Goal: Task Accomplishment & Management: Manage account settings

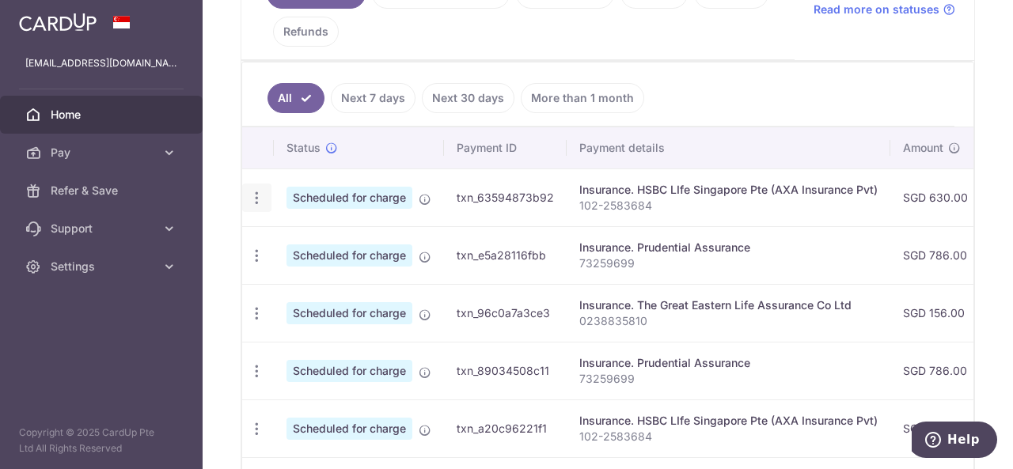
click at [254, 199] on icon "button" at bounding box center [257, 198] width 17 height 17
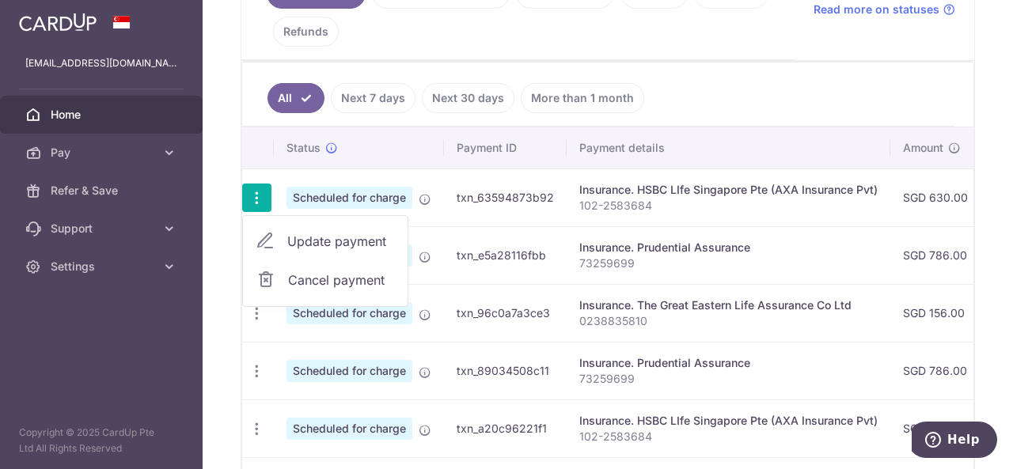
click at [310, 235] on span "Update payment" at bounding box center [341, 241] width 108 height 19
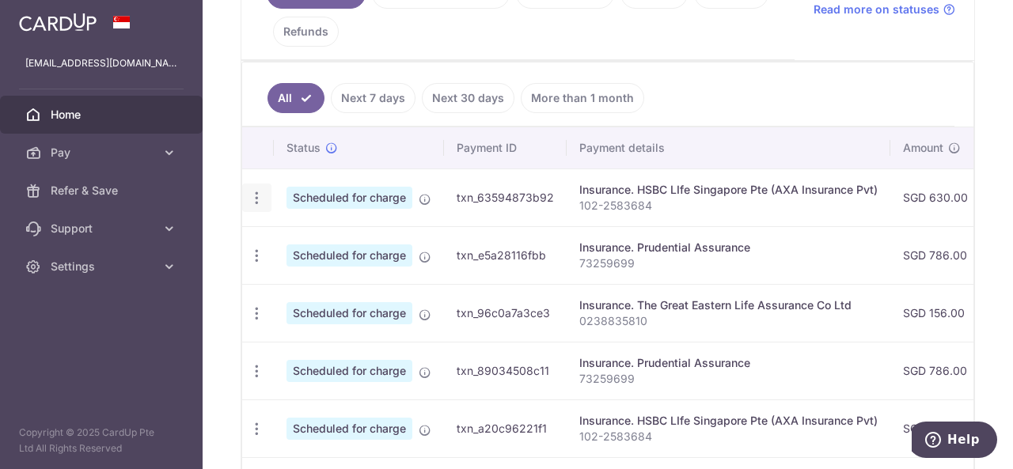
click at [254, 194] on icon "button" at bounding box center [257, 198] width 17 height 17
click at [257, 192] on icon "button" at bounding box center [257, 198] width 17 height 17
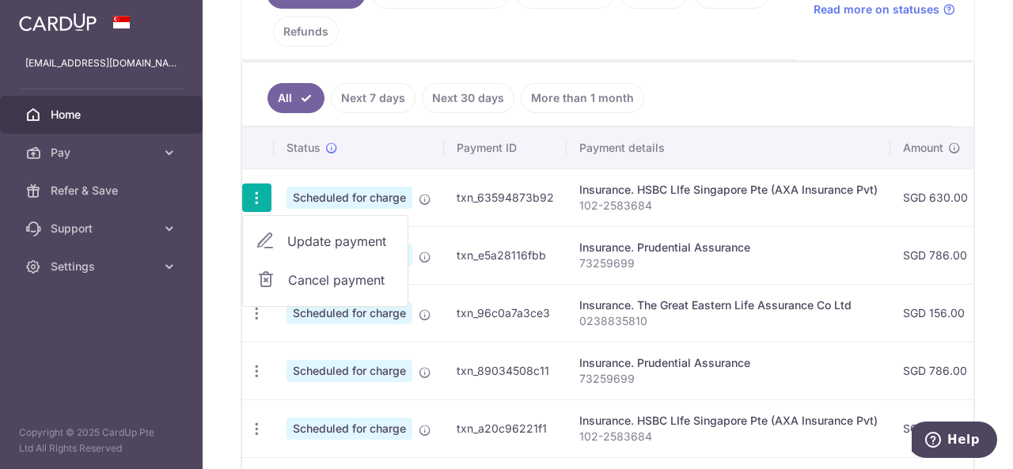
click at [307, 235] on span "Update payment" at bounding box center [341, 241] width 108 height 19
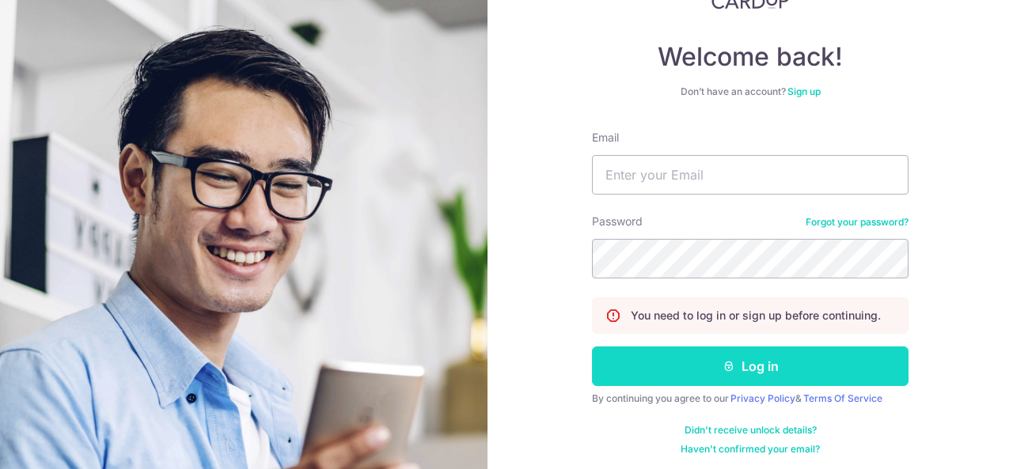
scroll to position [127, 0]
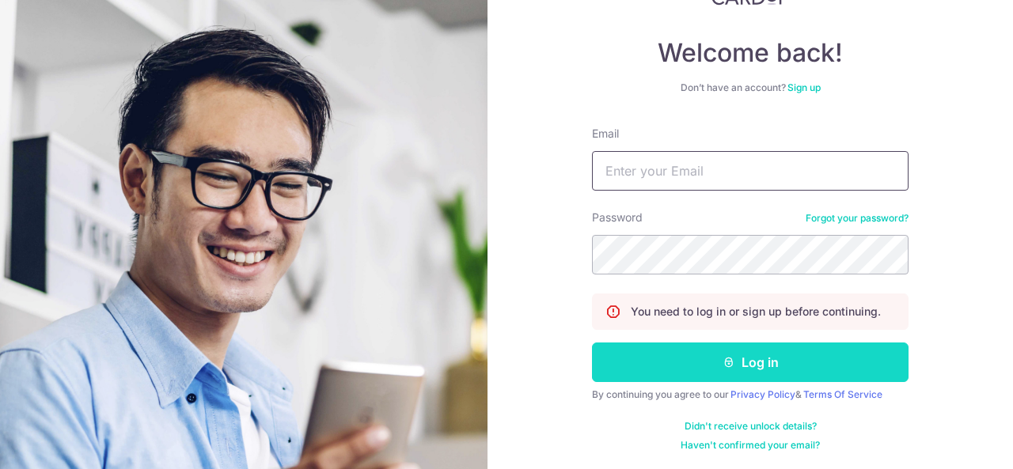
type input "[EMAIL_ADDRESS][DOMAIN_NAME]"
click at [713, 353] on button "Log in" at bounding box center [750, 363] width 317 height 40
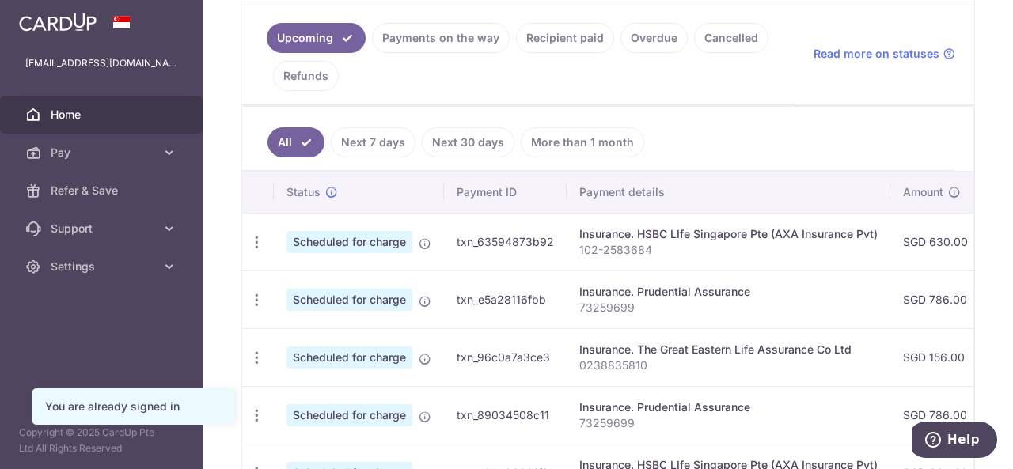
scroll to position [358, 0]
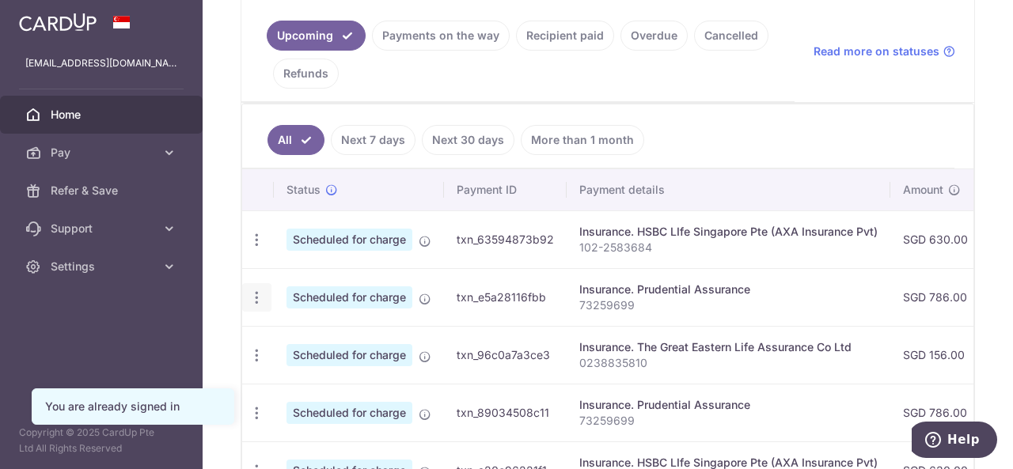
click at [256, 290] on icon "button" at bounding box center [257, 298] width 17 height 17
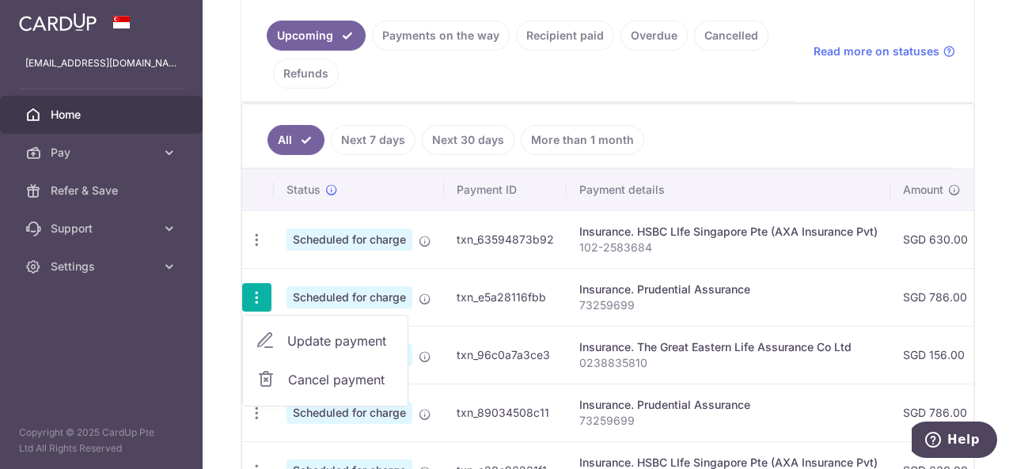
click at [302, 333] on span "Update payment" at bounding box center [341, 341] width 108 height 19
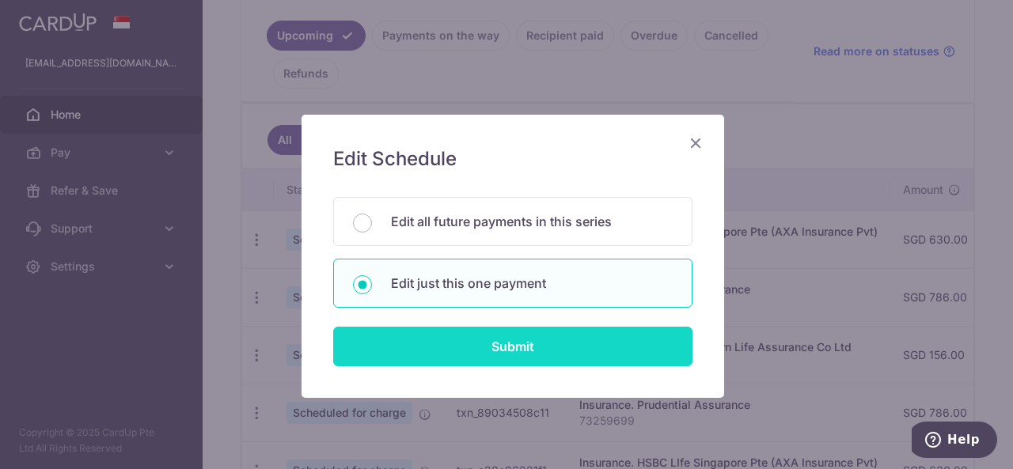
click at [426, 349] on input "Submit" at bounding box center [512, 347] width 359 height 40
radio input "true"
click at [426, 349] on input "Submit" at bounding box center [512, 347] width 359 height 40
type input "786.00"
radio input "true"
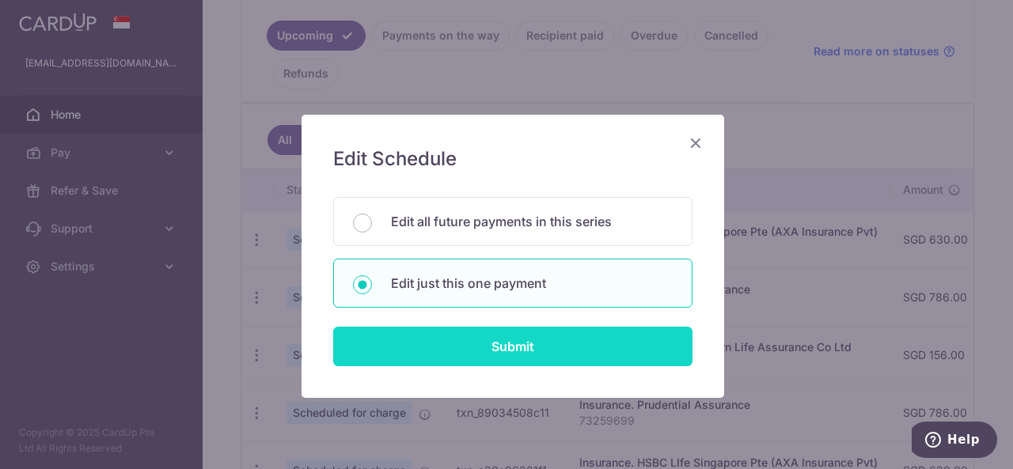
type input "[DATE]"
type input "73259699"
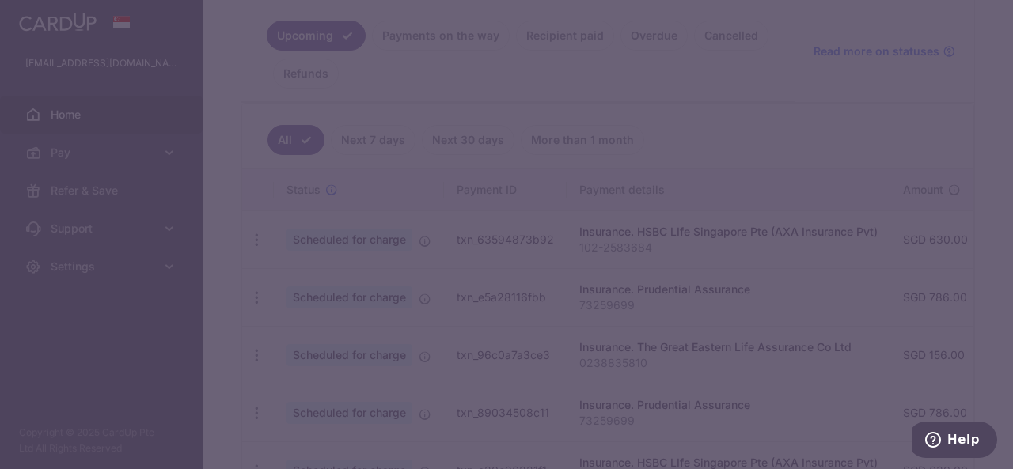
type input "REC185"
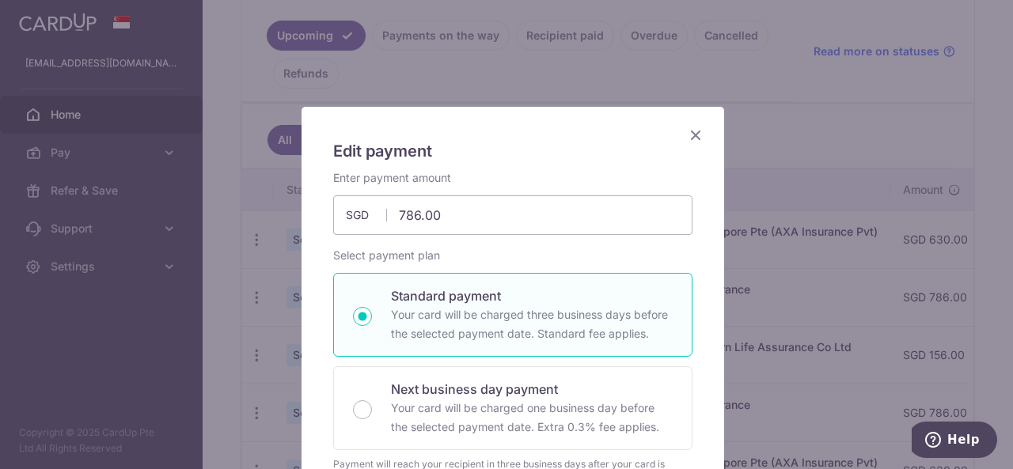
scroll to position [0, 0]
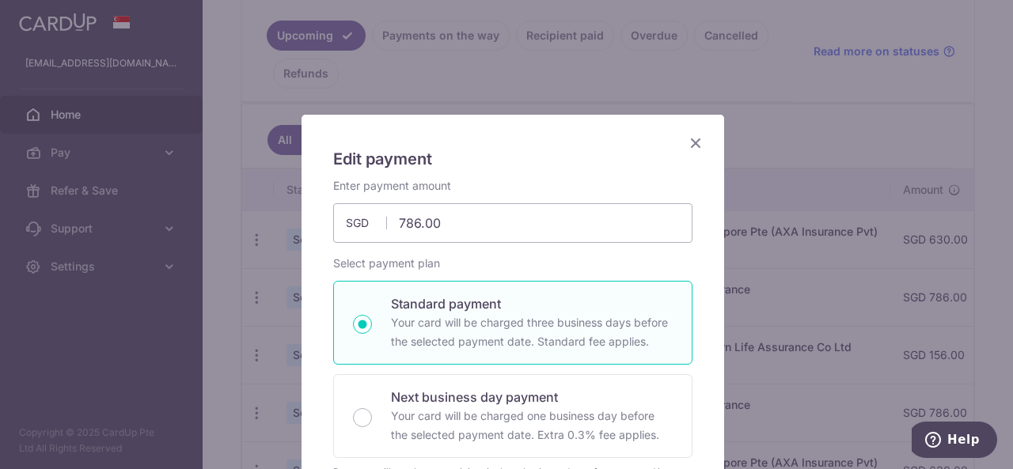
click at [688, 143] on icon "Close" at bounding box center [695, 143] width 19 height 20
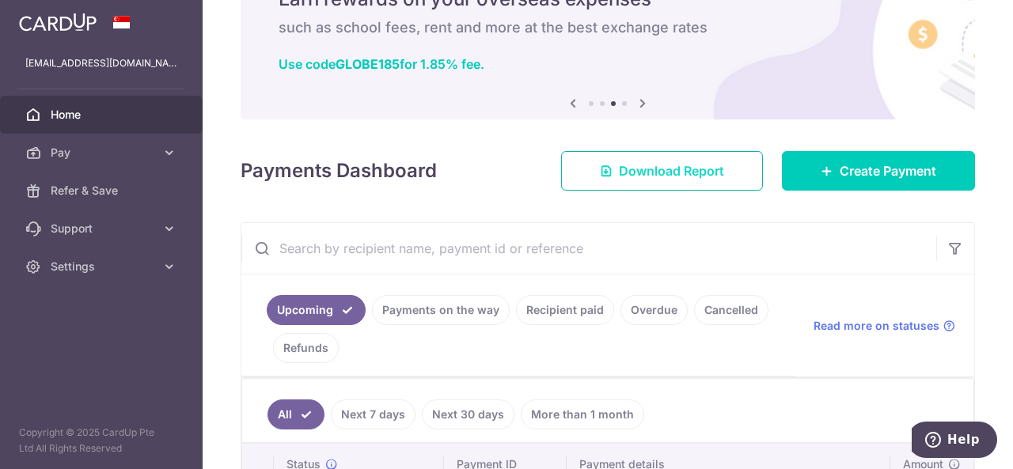
scroll to position [82, 0]
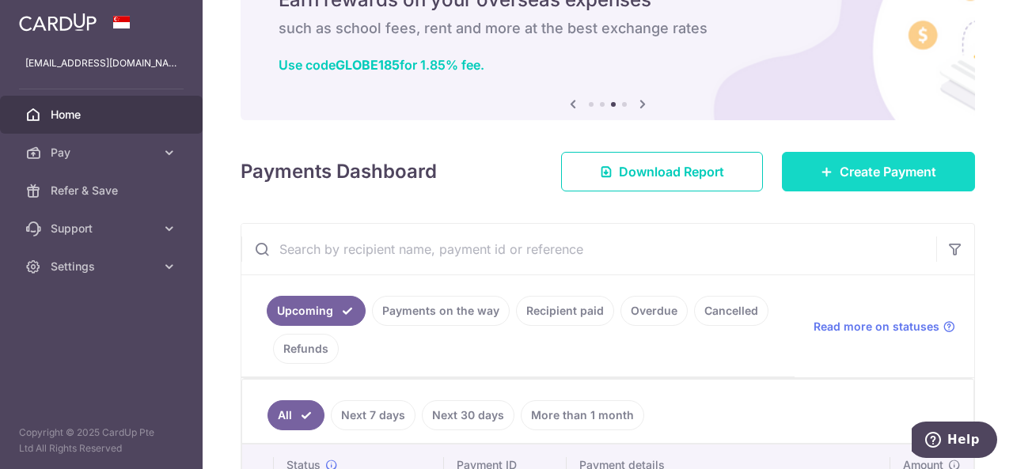
click at [890, 172] on span "Create Payment" at bounding box center [888, 171] width 97 height 19
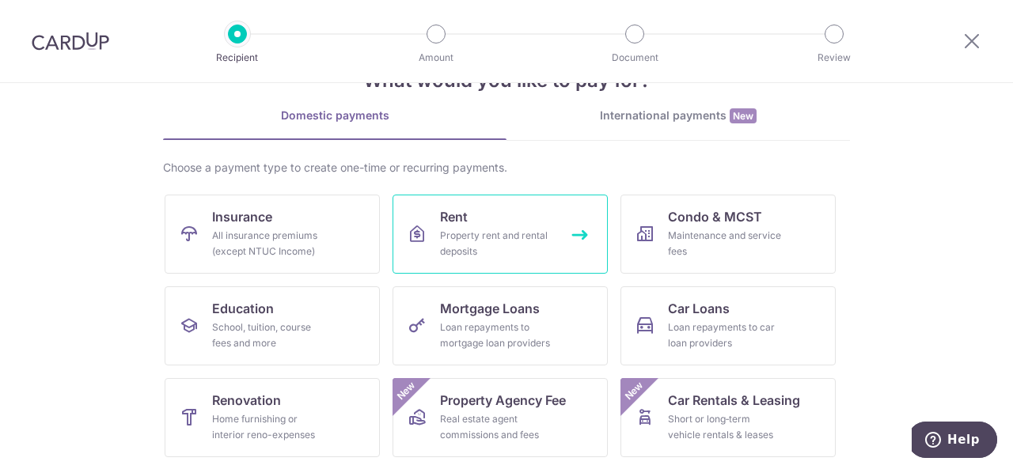
scroll to position [55, 0]
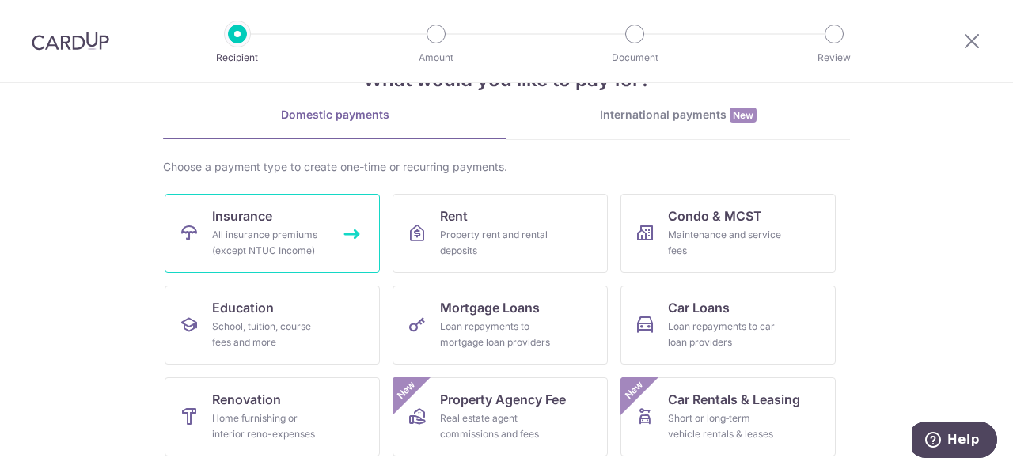
click at [301, 231] on div "All insurance premiums (except NTUC Income)" at bounding box center [269, 243] width 114 height 32
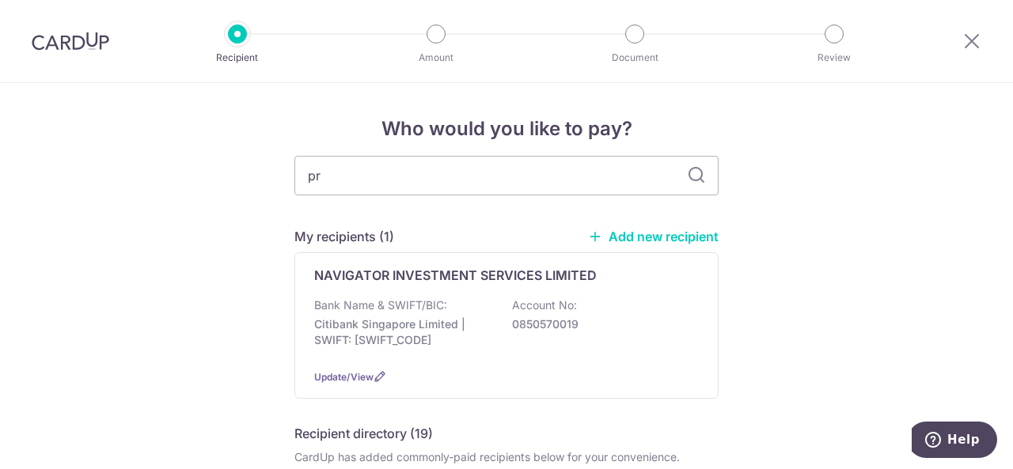
type input "pru"
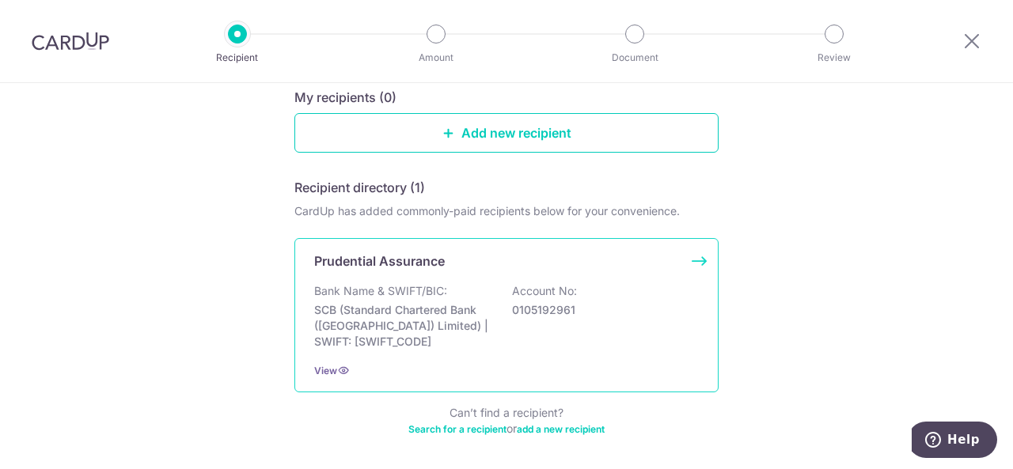
scroll to position [173, 0]
click at [681, 264] on div "Prudential Assurance" at bounding box center [506, 262] width 385 height 19
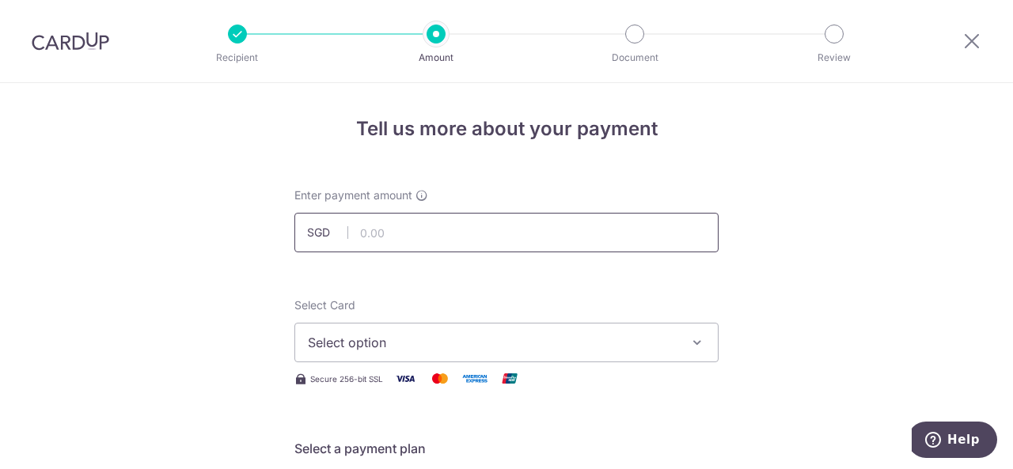
click at [629, 227] on input "text" at bounding box center [506, 233] width 424 height 40
type input "393.00"
click at [548, 348] on span "Select option" at bounding box center [492, 342] width 369 height 19
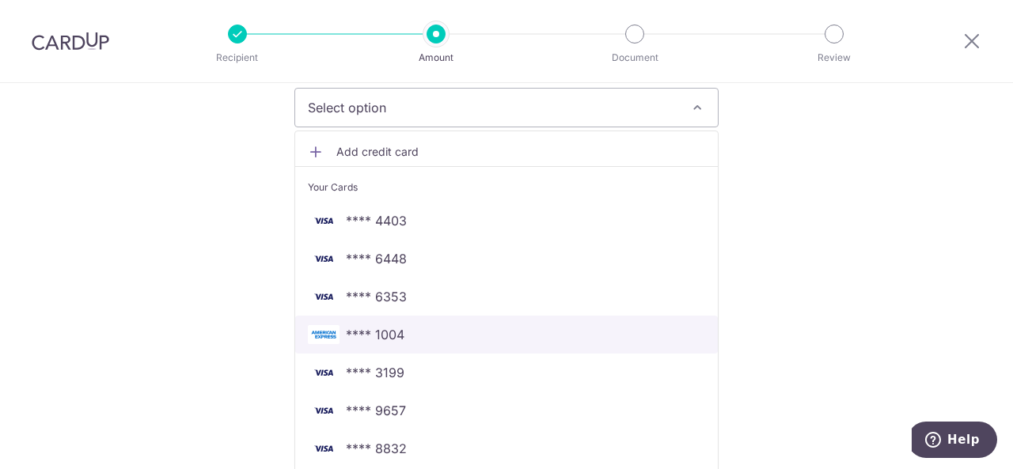
scroll to position [211, 0]
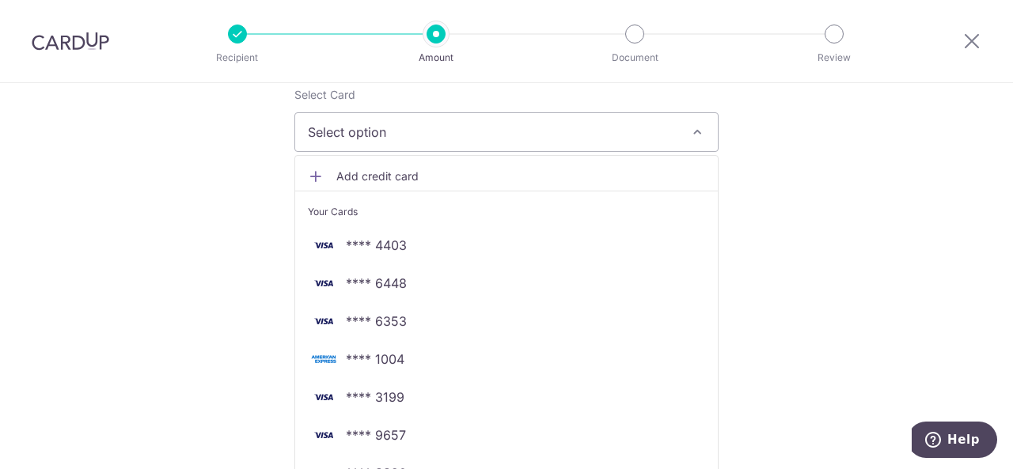
click at [380, 169] on span "Add credit card" at bounding box center [520, 177] width 369 height 16
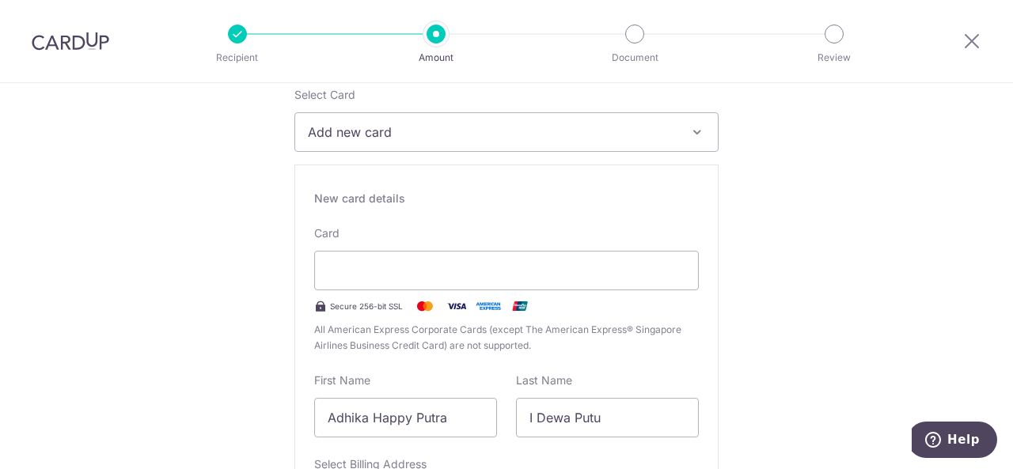
click at [401, 349] on span "All American Express Corporate Cards (except The American Express® Singapore Ai…" at bounding box center [506, 338] width 385 height 32
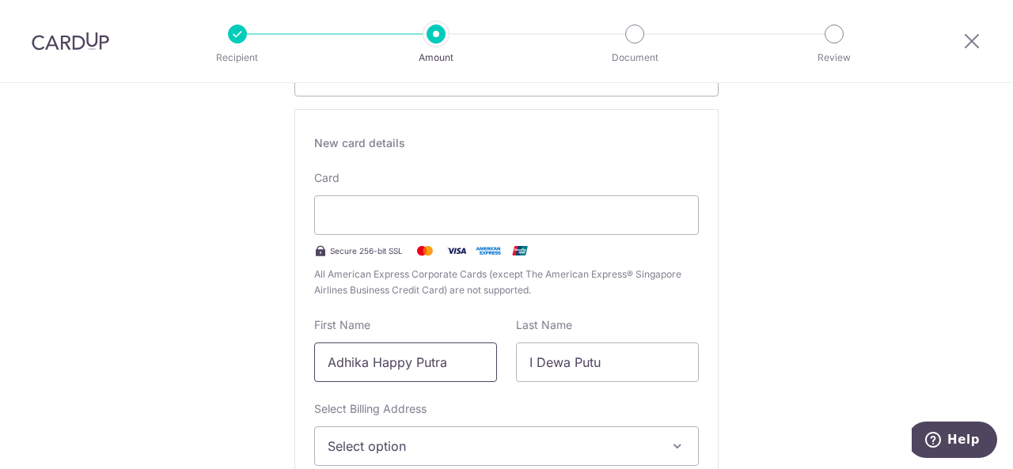
drag, startPoint x: 463, startPoint y: 367, endPoint x: 309, endPoint y: 352, distance: 155.1
click at [309, 352] on div "First Name Adhika Happy Putra" at bounding box center [406, 349] width 202 height 65
type input "Nicole"
type input "Y"
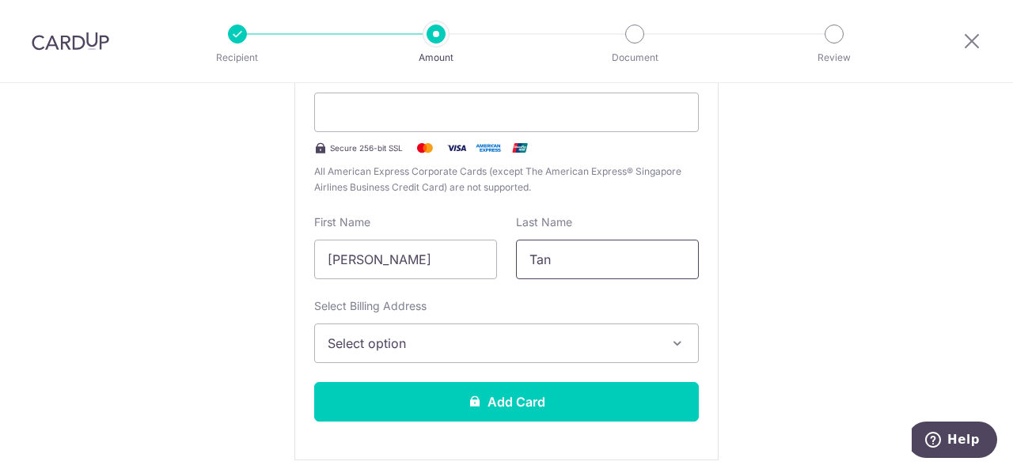
scroll to position [370, 0]
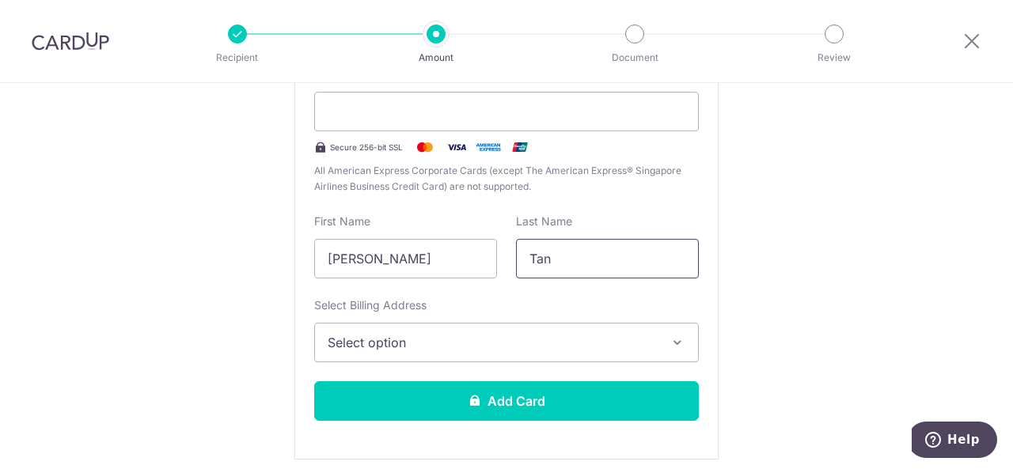
type input "Tan"
click at [348, 348] on span "Select option" at bounding box center [492, 342] width 329 height 19
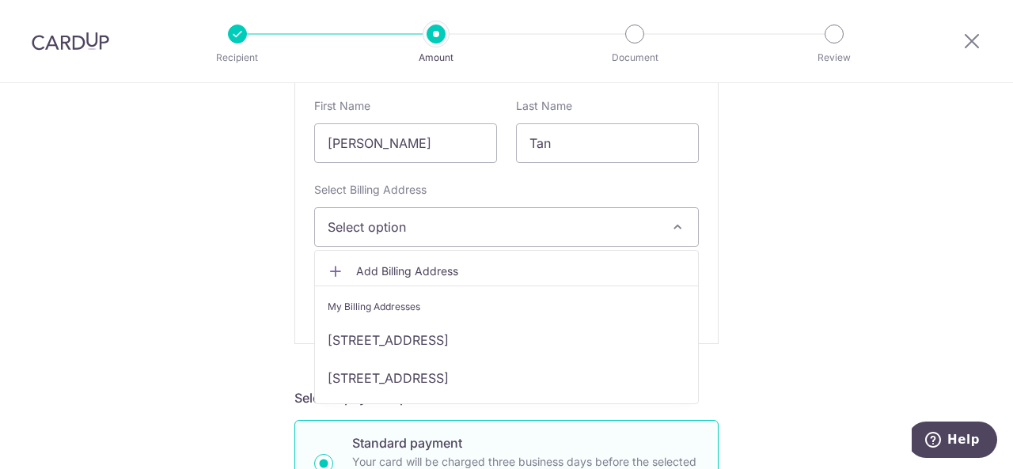
scroll to position [491, 0]
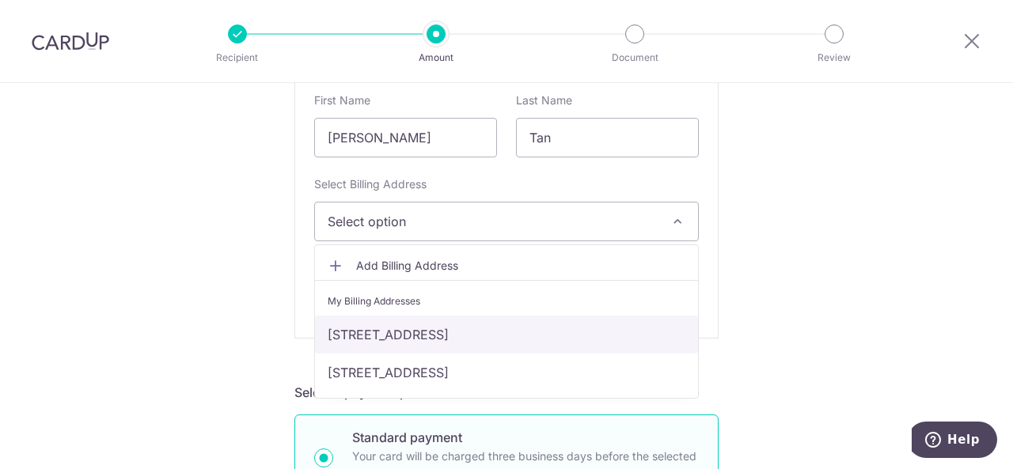
click at [378, 344] on link "Blk 440A #10-179, Fernvale Link, Singapore, Singapore-791440" at bounding box center [506, 335] width 383 height 38
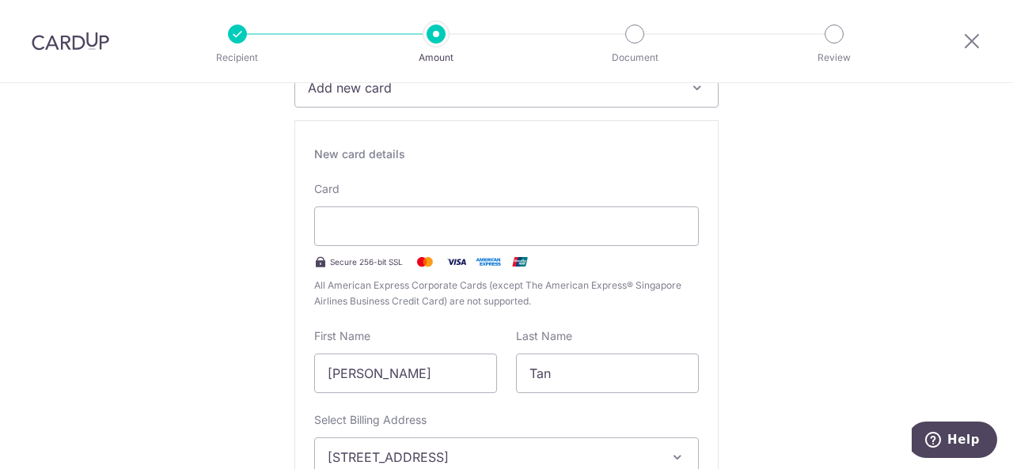
scroll to position [544, 0]
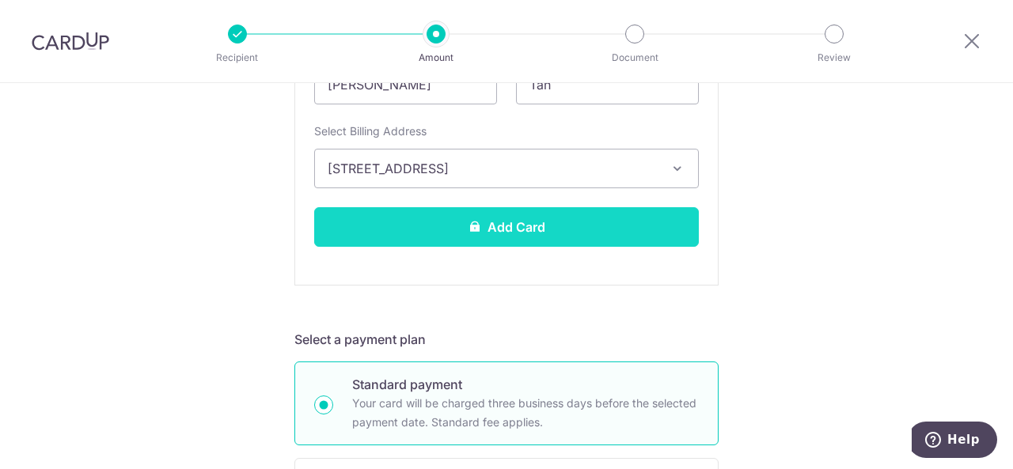
click at [389, 231] on button "Add Card" at bounding box center [506, 227] width 385 height 40
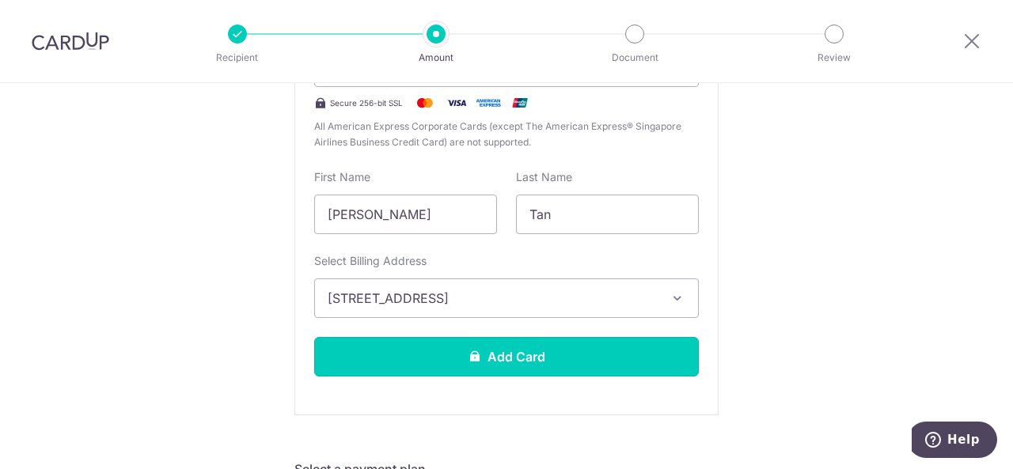
scroll to position [435, 0]
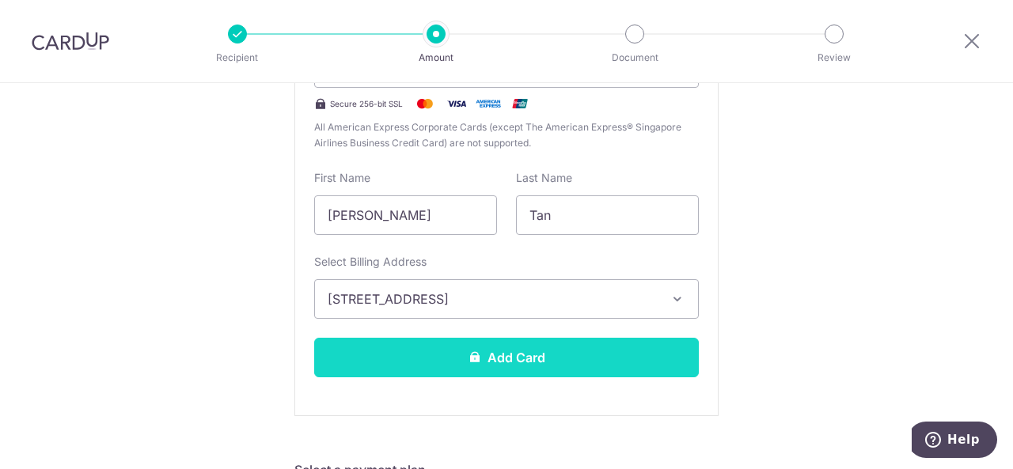
click at [491, 350] on button "Add Card" at bounding box center [506, 358] width 385 height 40
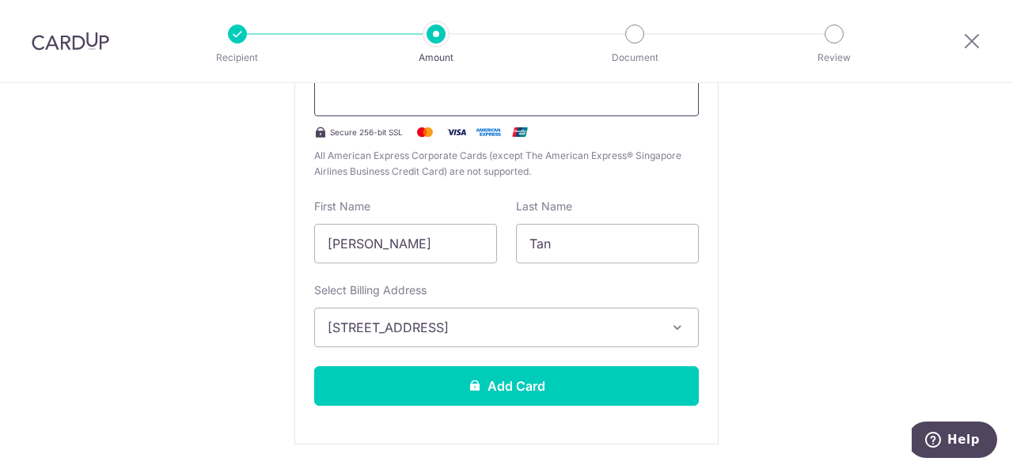
scroll to position [390, 0]
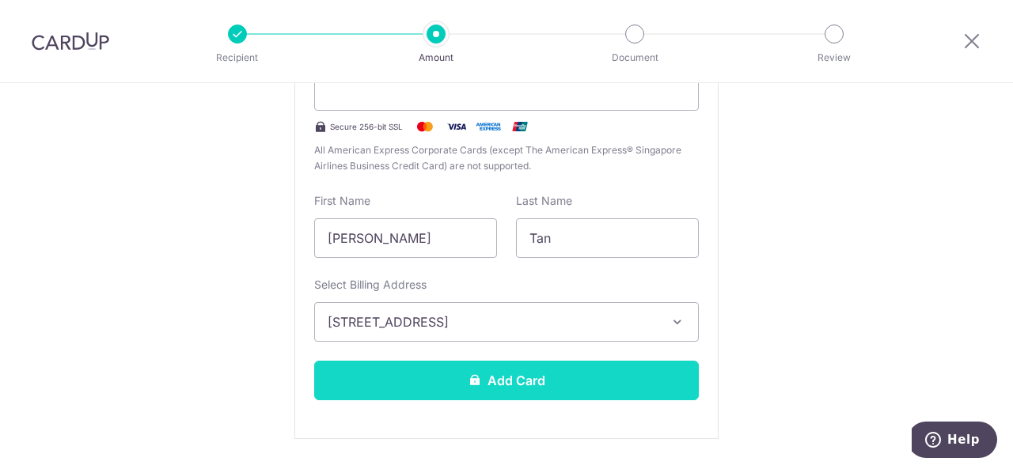
click at [549, 368] on button "Add Card" at bounding box center [506, 381] width 385 height 40
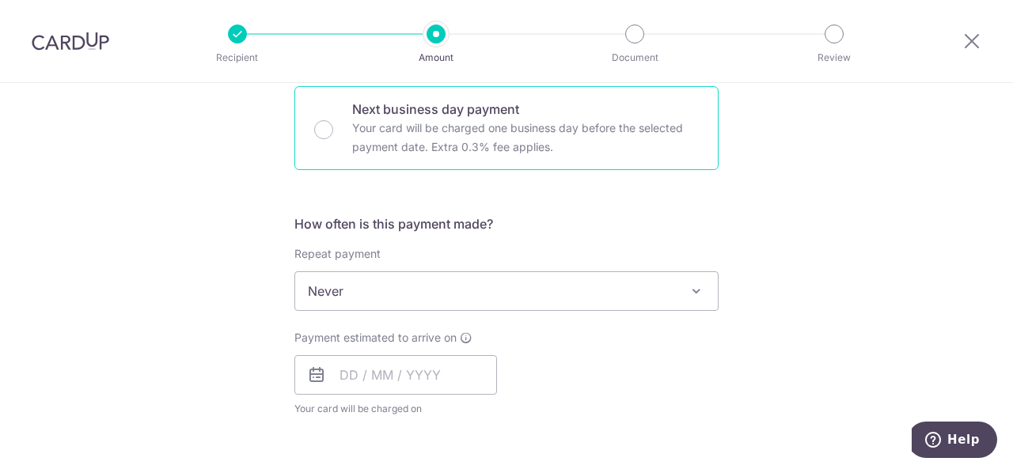
scroll to position [484, 0]
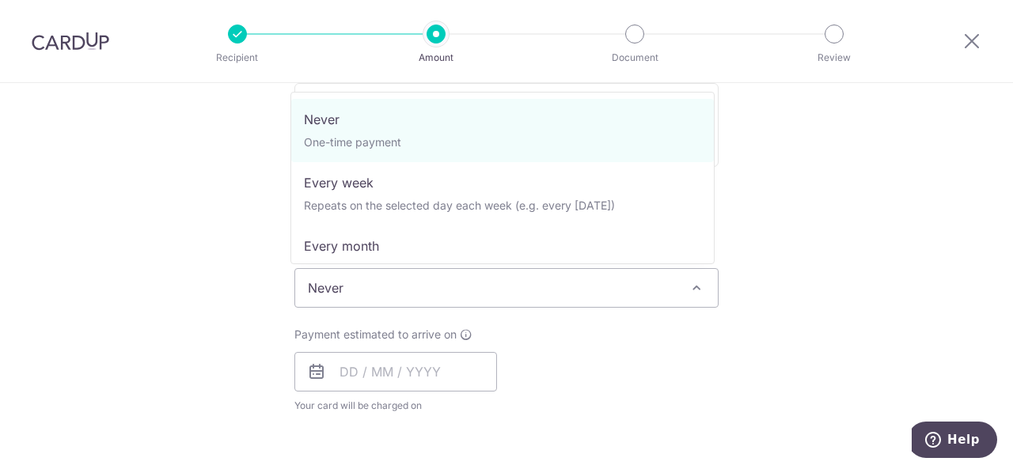
click at [435, 270] on span "Never" at bounding box center [506, 288] width 423 height 38
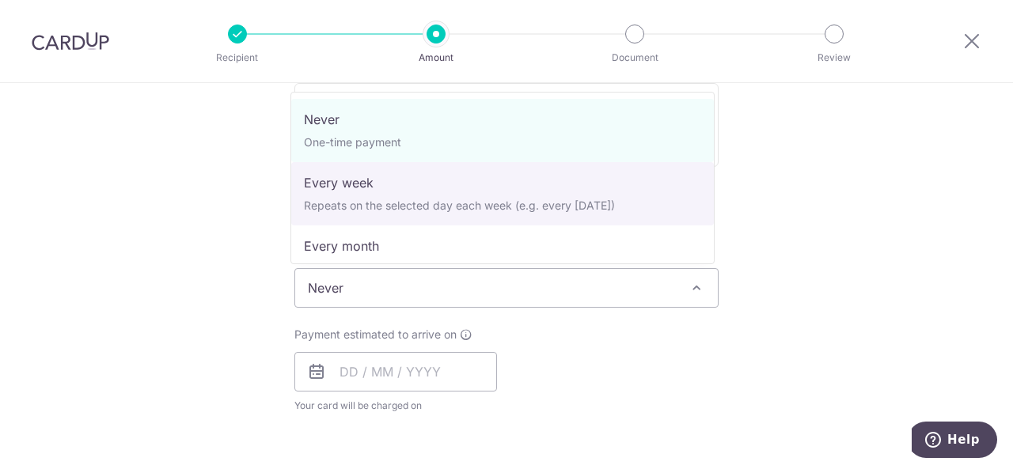
select select "2"
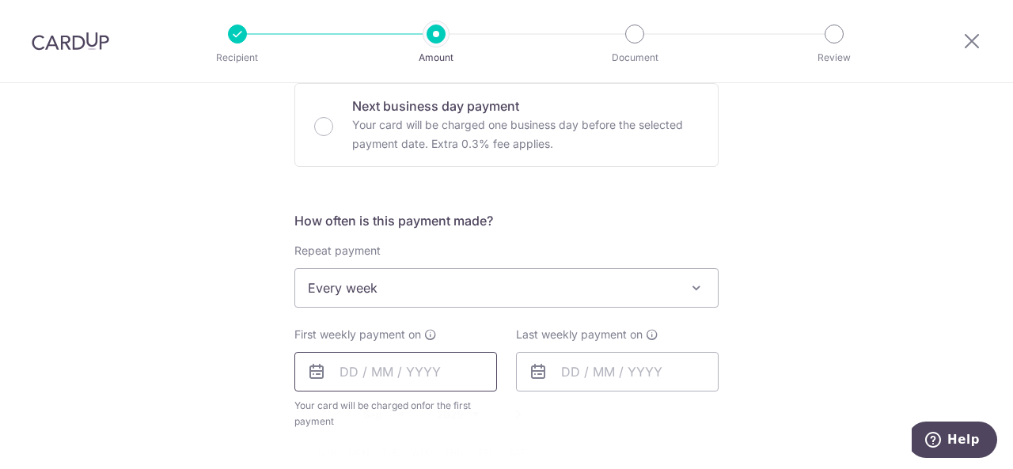
click at [447, 369] on input "text" at bounding box center [395, 372] width 203 height 40
click at [857, 279] on div "Tell us more about your payment Enter payment amount SGD 393.00 393.00 Card add…" at bounding box center [506, 323] width 1013 height 1448
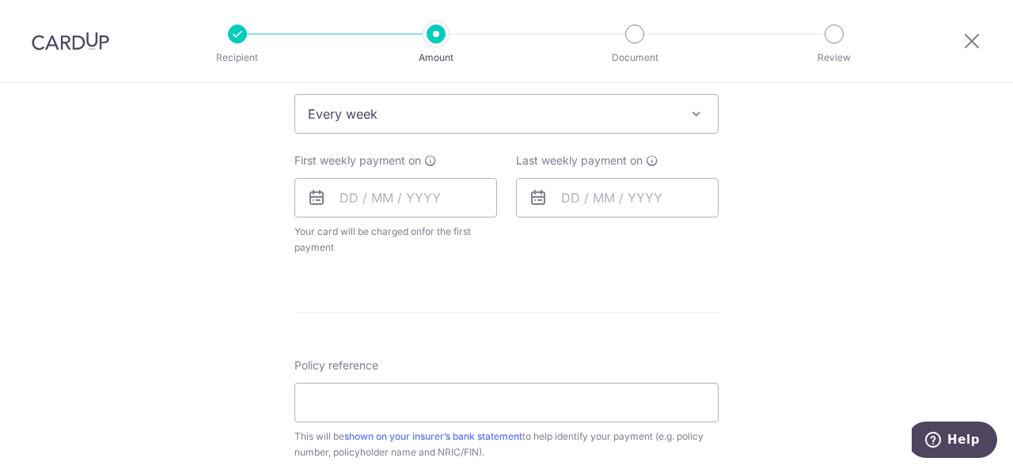
scroll to position [663, 0]
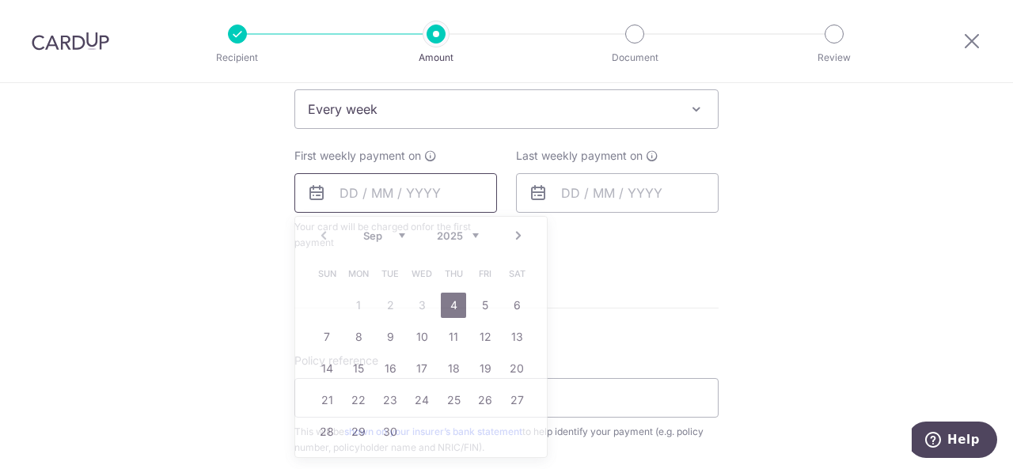
click at [326, 186] on input "text" at bounding box center [395, 193] width 203 height 40
click at [483, 370] on link "19" at bounding box center [485, 368] width 25 height 25
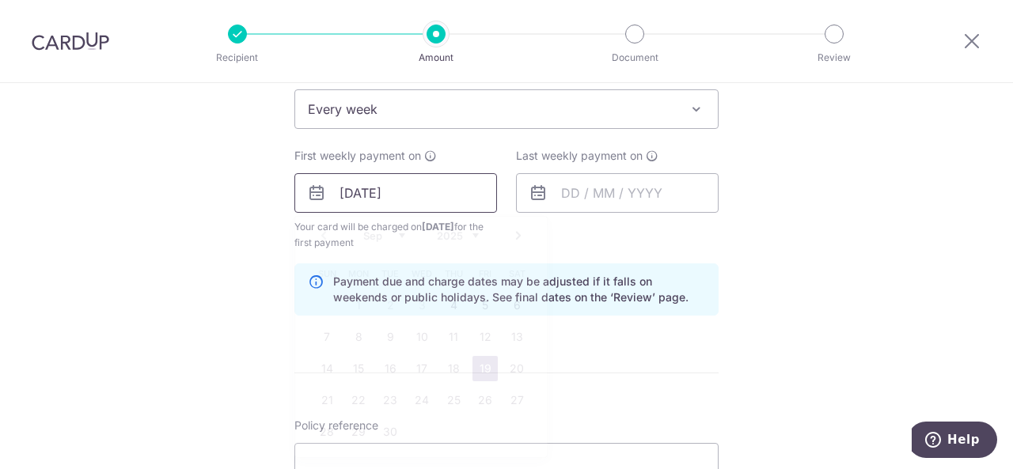
click at [425, 199] on input "19/09/2025" at bounding box center [395, 193] width 203 height 40
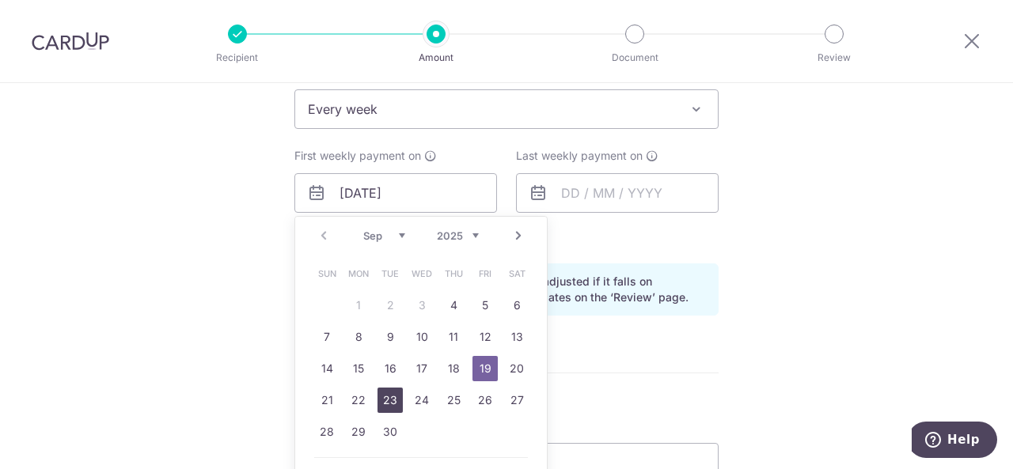
click at [378, 399] on link "23" at bounding box center [390, 400] width 25 height 25
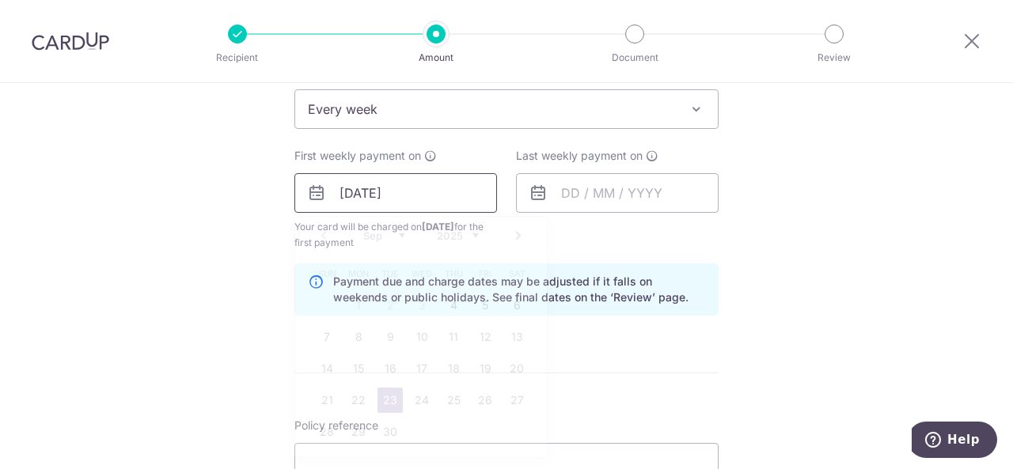
click at [416, 182] on input "[DATE]" at bounding box center [395, 193] width 203 height 40
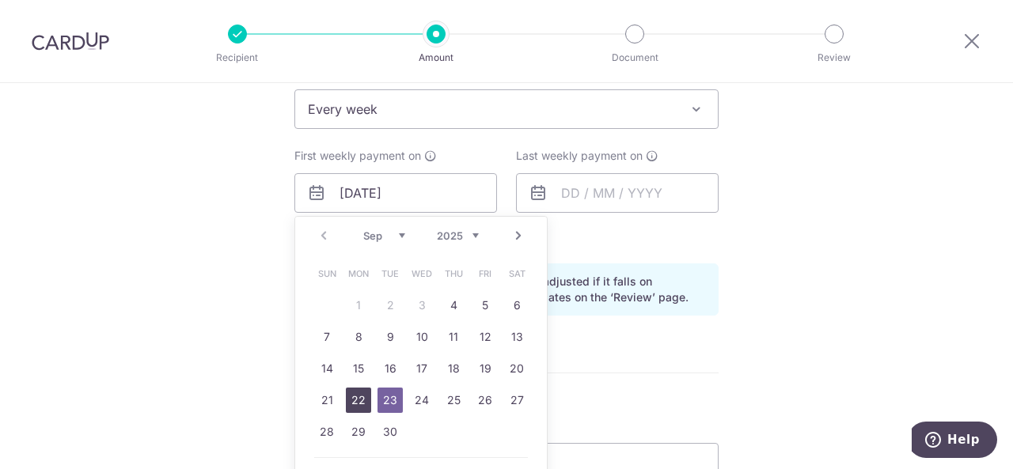
click at [355, 397] on link "22" at bounding box center [358, 400] width 25 height 25
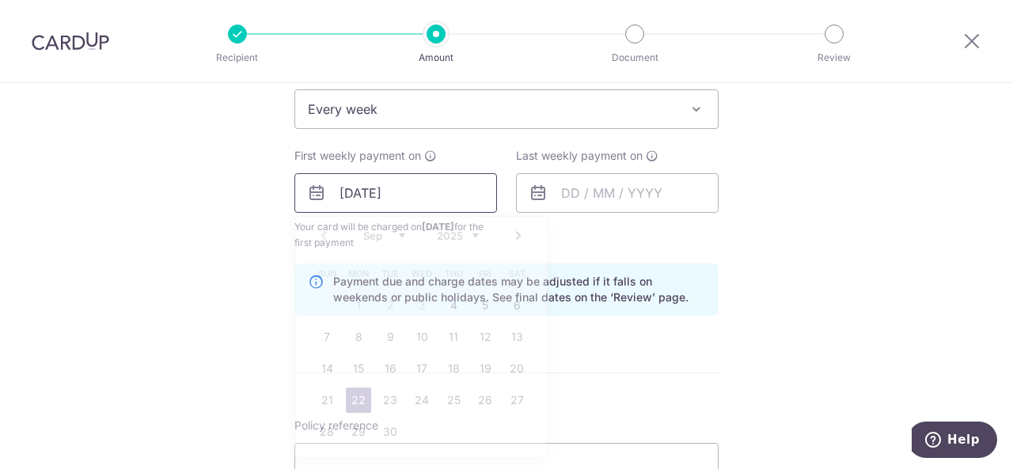
click at [409, 202] on input "22/09/2025" at bounding box center [395, 193] width 203 height 40
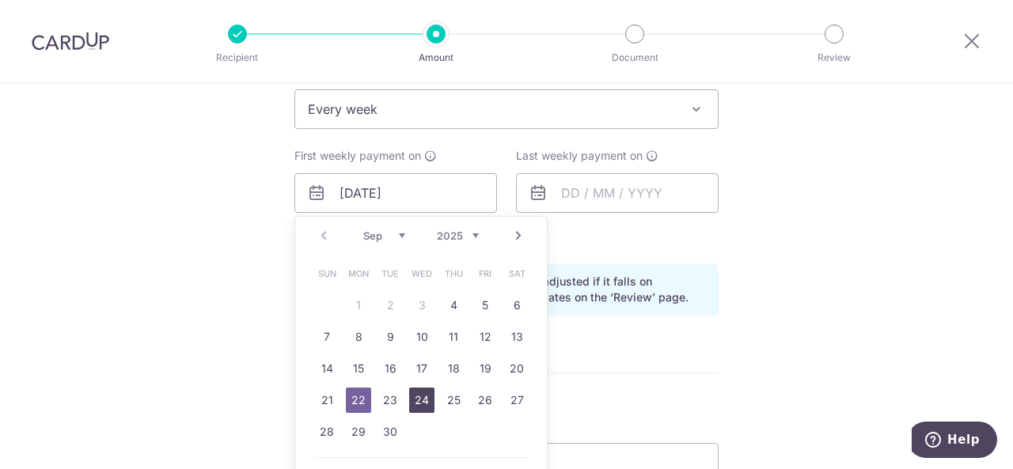
click at [416, 397] on link "24" at bounding box center [421, 400] width 25 height 25
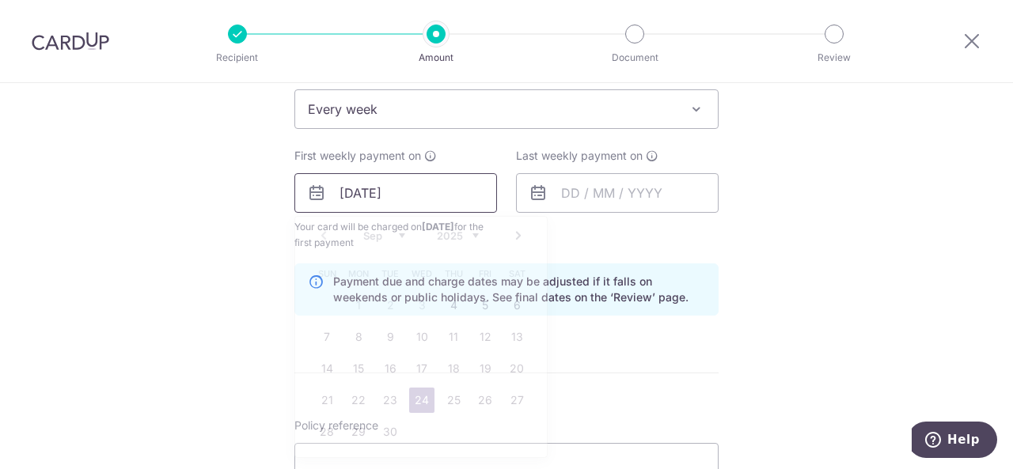
click at [427, 192] on input "[DATE]" at bounding box center [395, 193] width 203 height 40
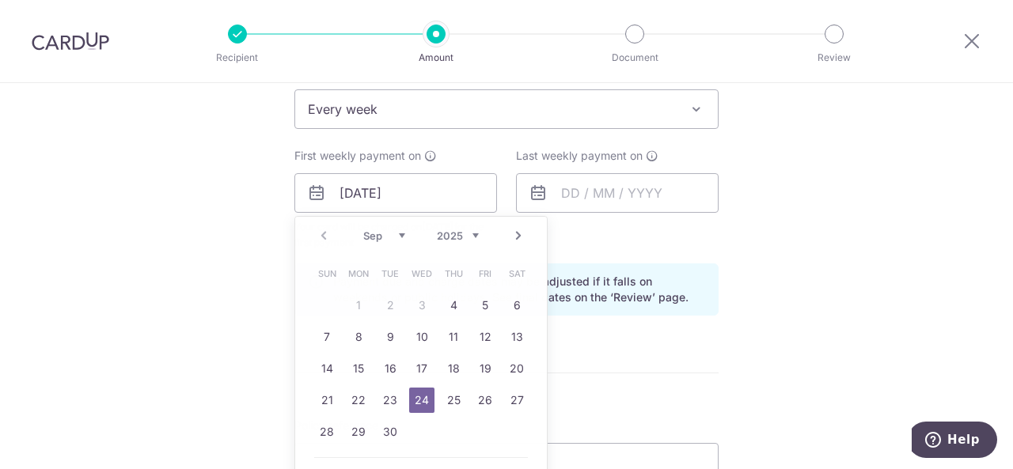
click at [237, 306] on div "Tell us more about your payment Enter payment amount SGD 393.00 393.00 Card add…" at bounding box center [506, 176] width 1013 height 1513
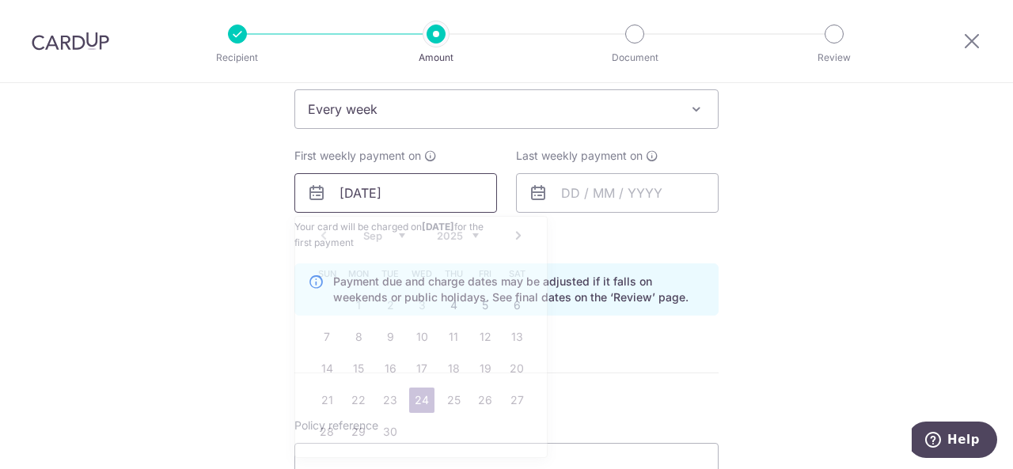
click at [367, 189] on input "[DATE]" at bounding box center [395, 193] width 203 height 40
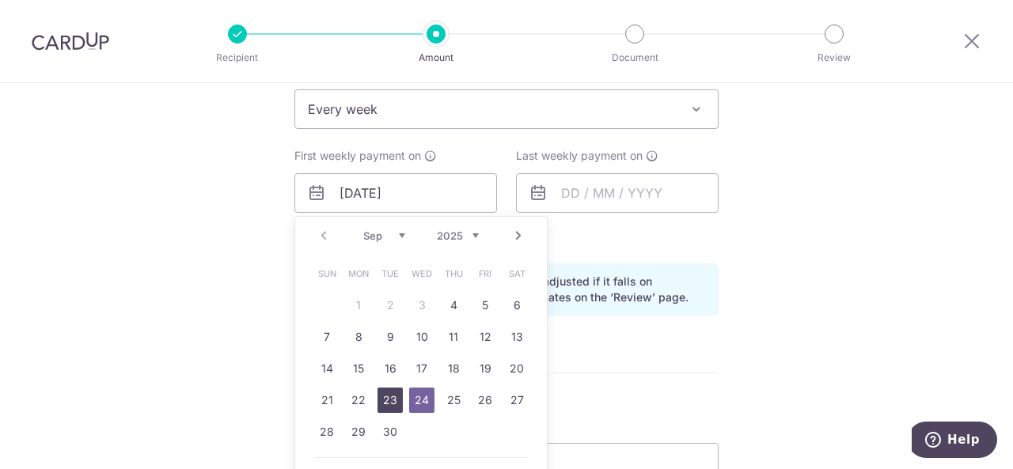
click at [382, 393] on link "23" at bounding box center [390, 400] width 25 height 25
type input "23/09/2025"
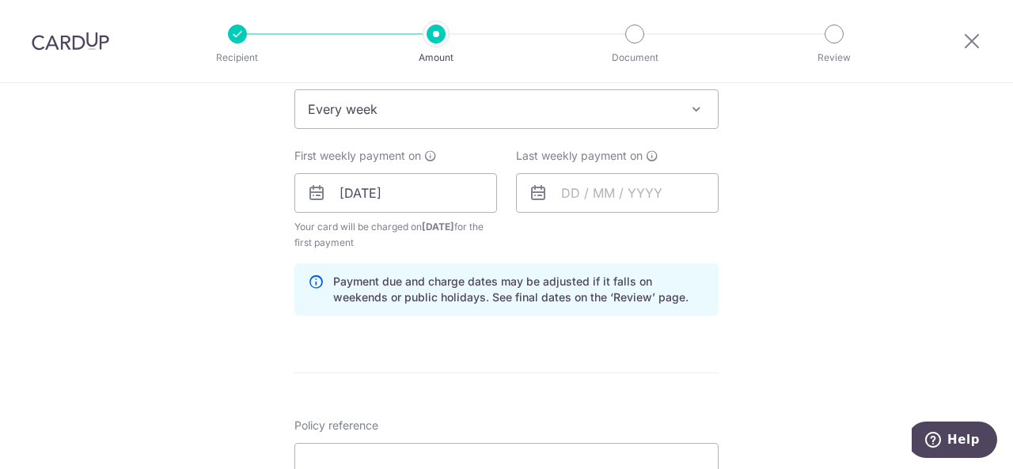
click at [412, 216] on div "First weekly payment on 23/09/2025 Prev Next Sep Oct Nov Dec 2025 2026 2027 202…" at bounding box center [395, 199] width 203 height 103
click at [397, 199] on input "23/09/2025" at bounding box center [395, 193] width 203 height 40
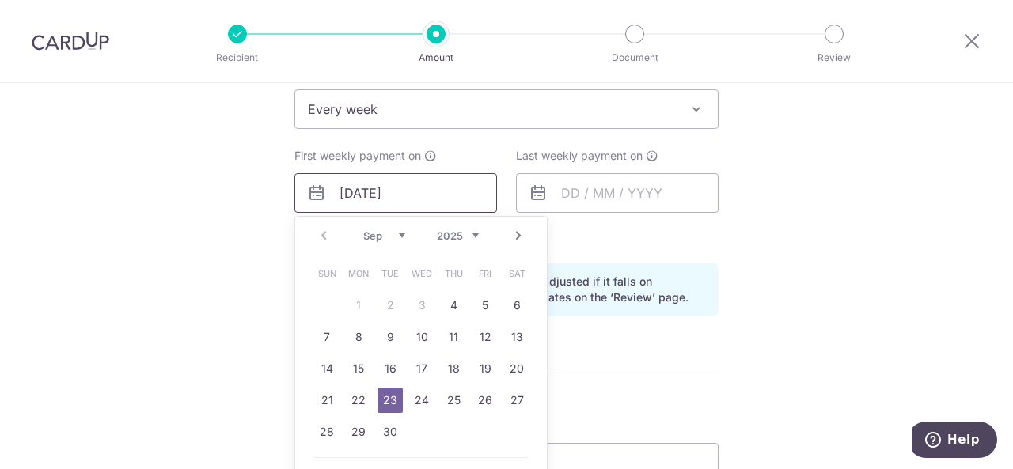
click at [429, 196] on input "23/09/2025" at bounding box center [395, 193] width 203 height 40
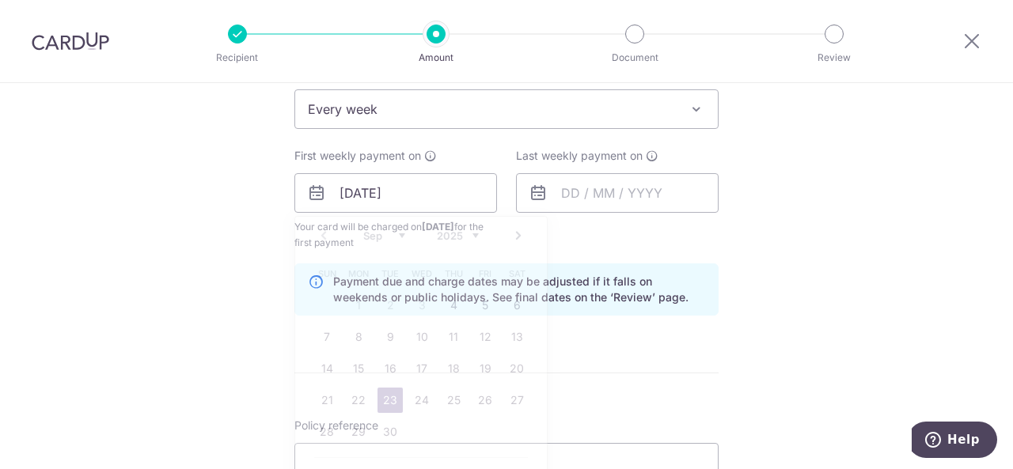
click at [214, 280] on div "Tell us more about your payment Enter payment amount SGD 393.00 393.00 Card add…" at bounding box center [506, 176] width 1013 height 1513
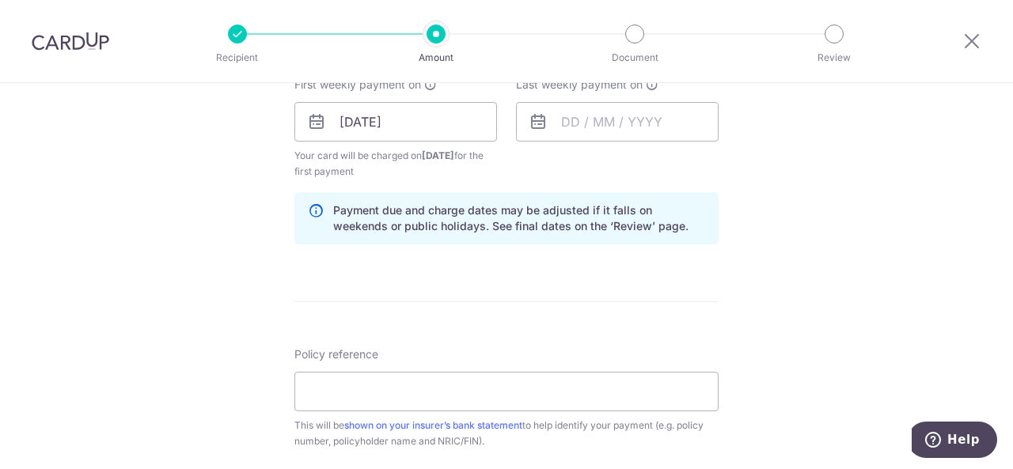
scroll to position [727, 0]
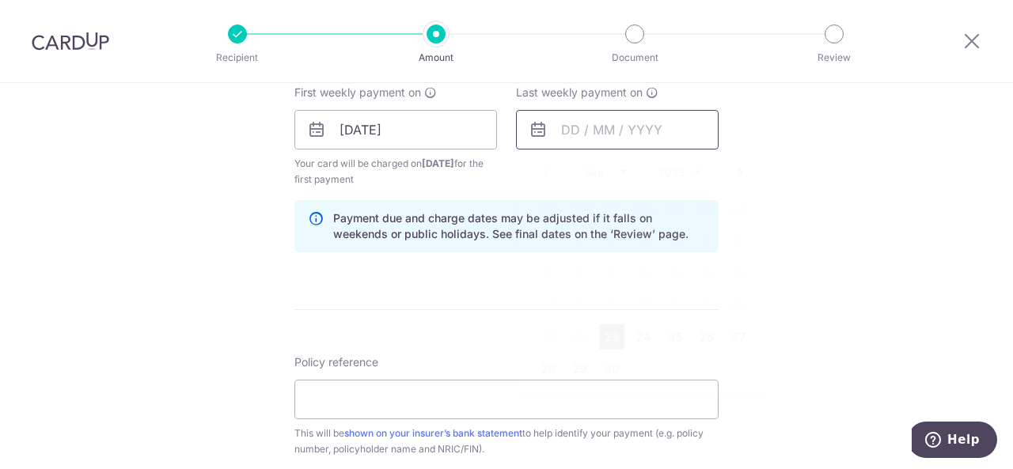
click at [574, 131] on input "text" at bounding box center [617, 130] width 203 height 40
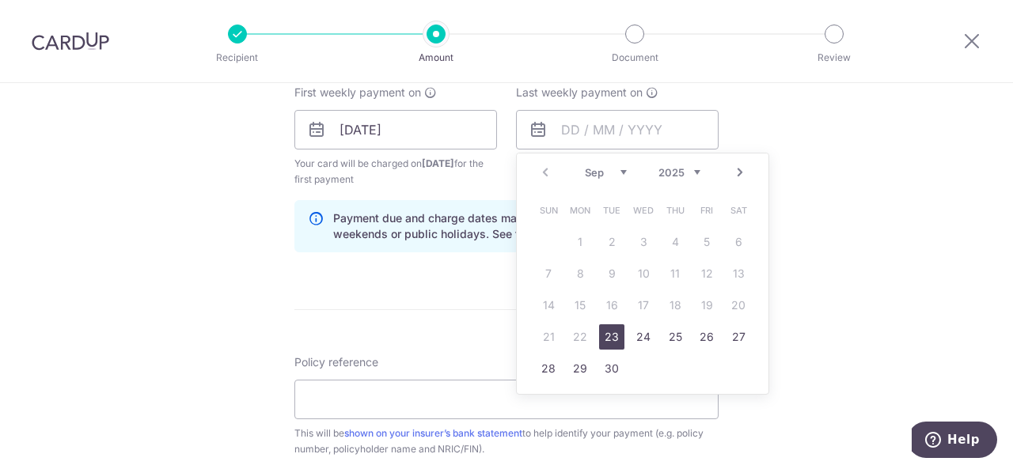
click at [738, 168] on link "Next" at bounding box center [740, 172] width 19 height 19
click at [540, 168] on link "Prev" at bounding box center [545, 172] width 19 height 19
click at [743, 173] on link "Next" at bounding box center [740, 172] width 19 height 19
click at [640, 338] on link "22" at bounding box center [643, 337] width 25 height 25
type input "22/10/2025"
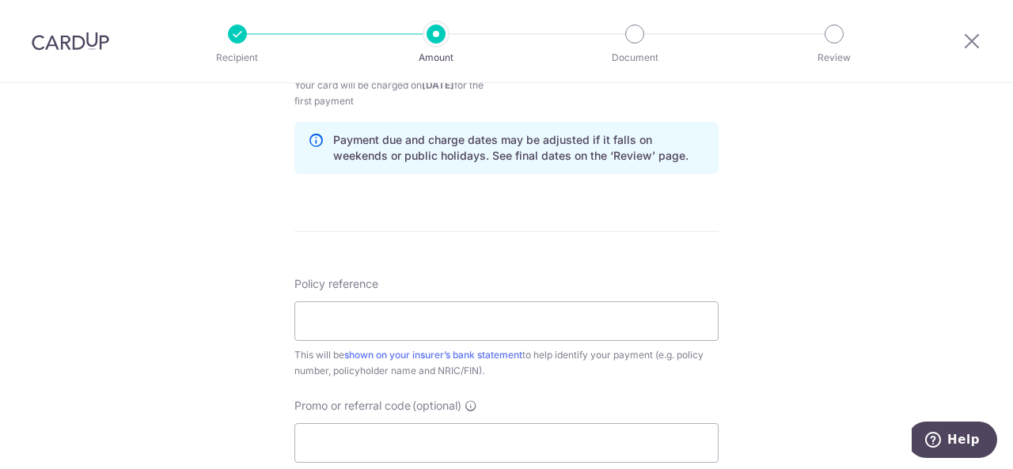
scroll to position [806, 0]
click at [427, 311] on input "Policy reference" at bounding box center [506, 321] width 424 height 40
paste input "A1871933"
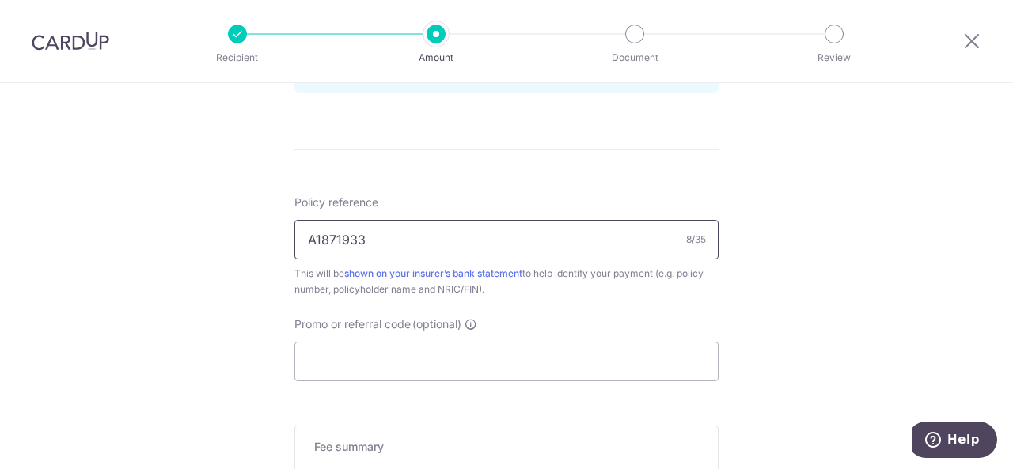
scroll to position [893, 0]
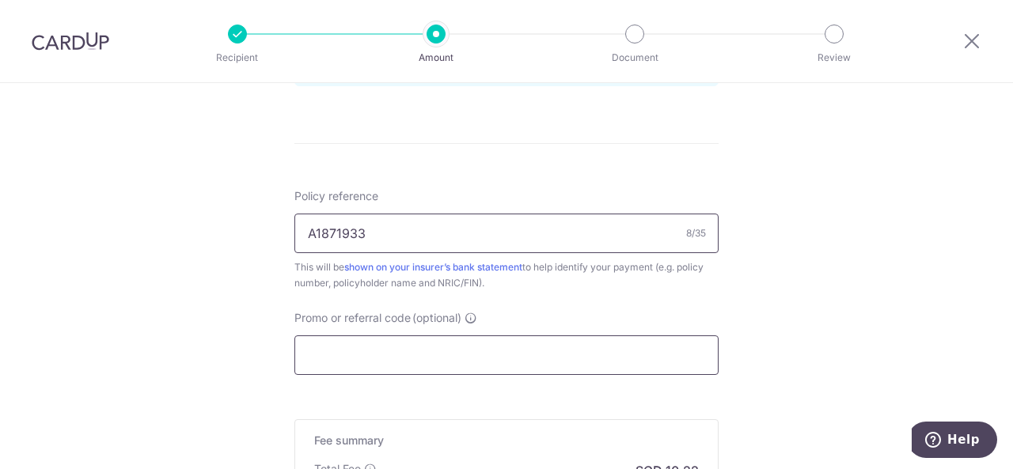
type input "A1871933"
click at [334, 360] on input "Promo or referral code (optional)" at bounding box center [506, 356] width 424 height 40
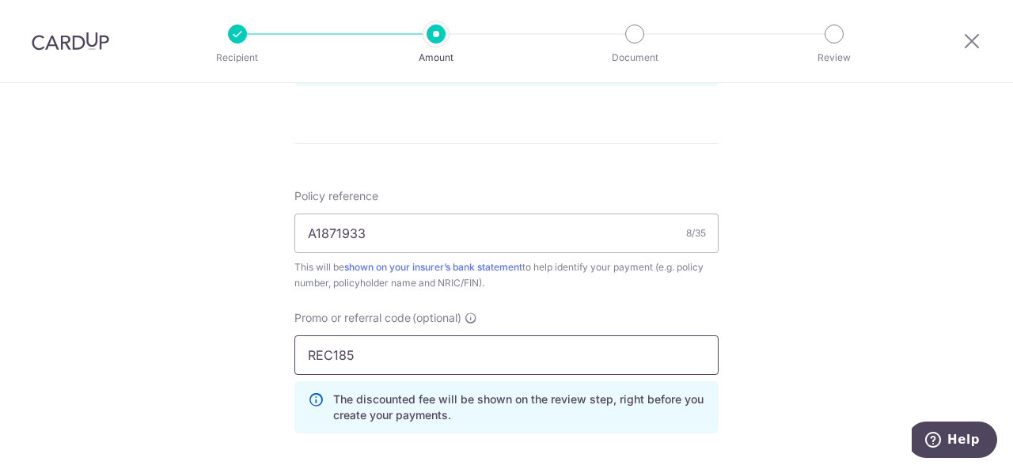
type input "REC185"
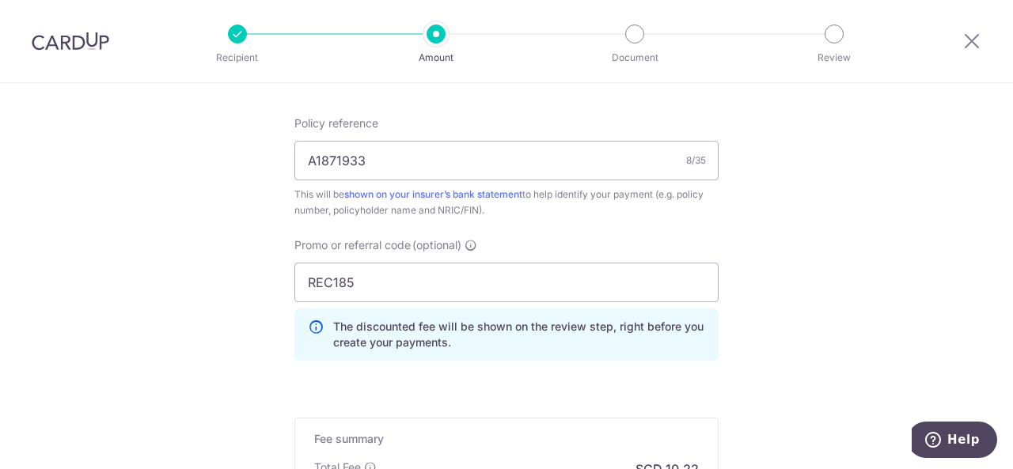
scroll to position [1193, 0]
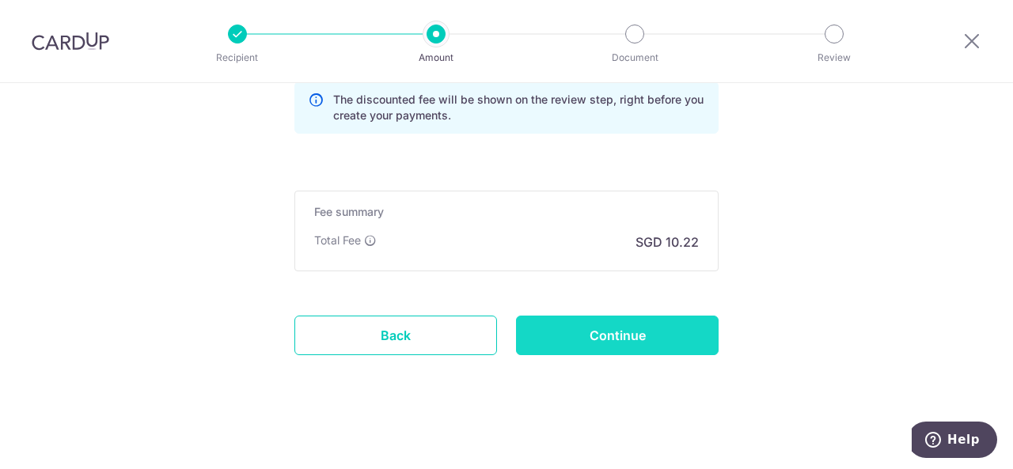
click at [641, 335] on input "Continue" at bounding box center [617, 336] width 203 height 40
type input "Create Schedule"
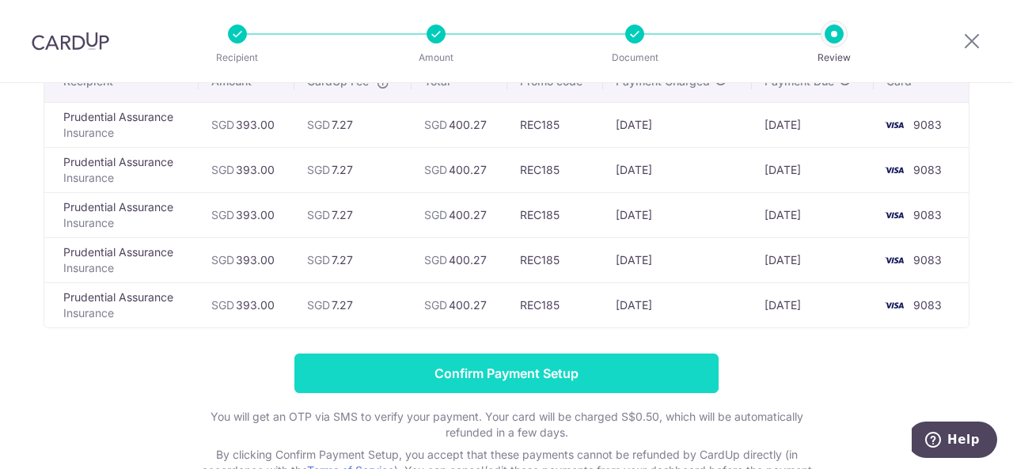
scroll to position [169, 0]
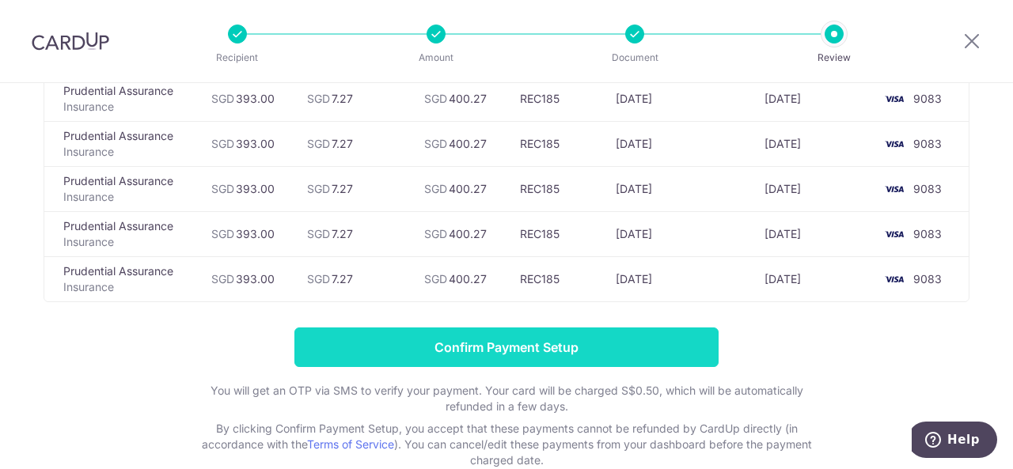
click at [493, 351] on input "Confirm Payment Setup" at bounding box center [506, 348] width 424 height 40
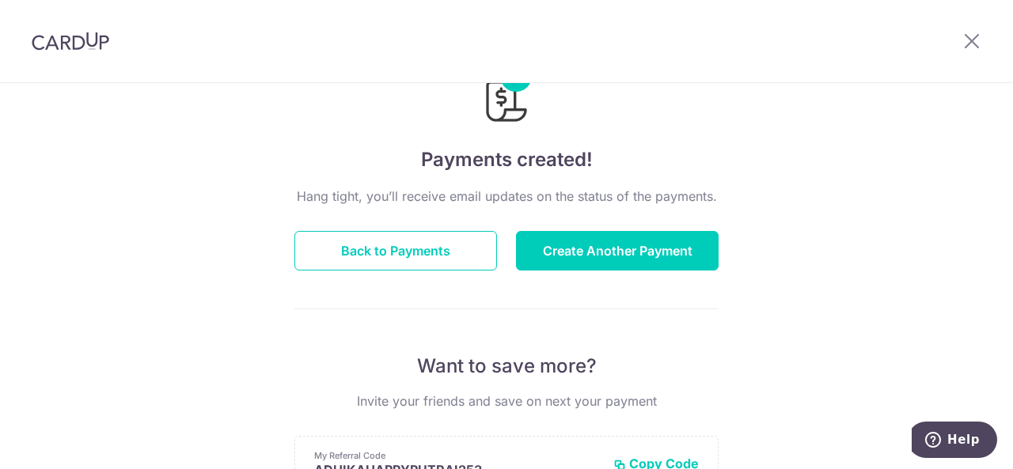
scroll to position [74, 0]
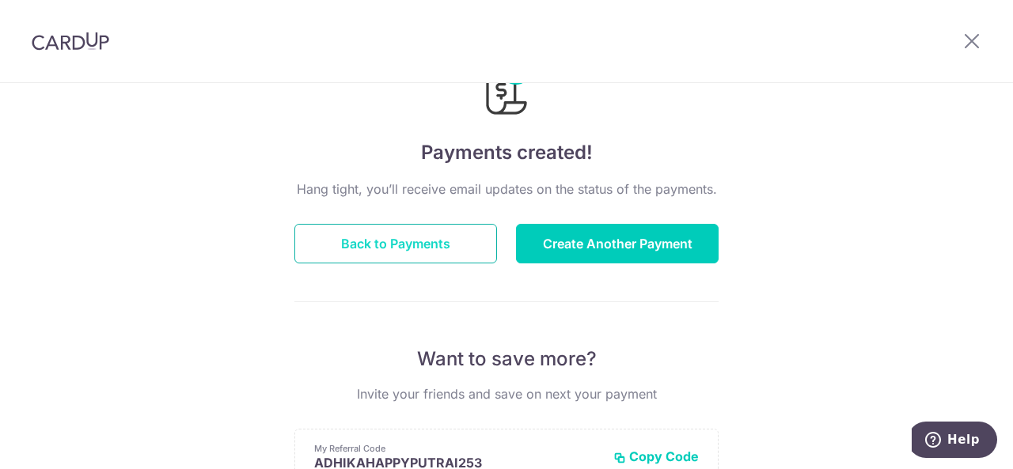
click at [412, 246] on button "Back to Payments" at bounding box center [395, 244] width 203 height 40
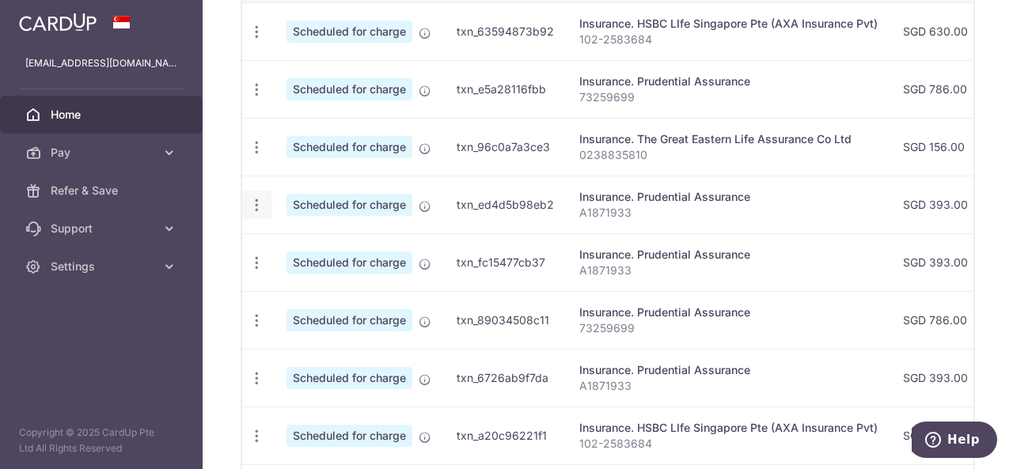
click at [260, 199] on icon "button" at bounding box center [257, 205] width 17 height 17
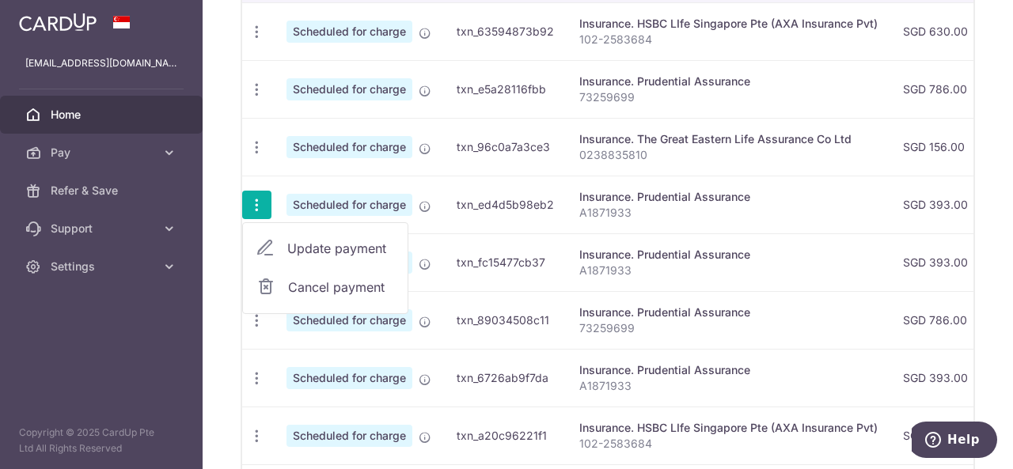
click at [320, 239] on span "Update payment" at bounding box center [341, 248] width 108 height 19
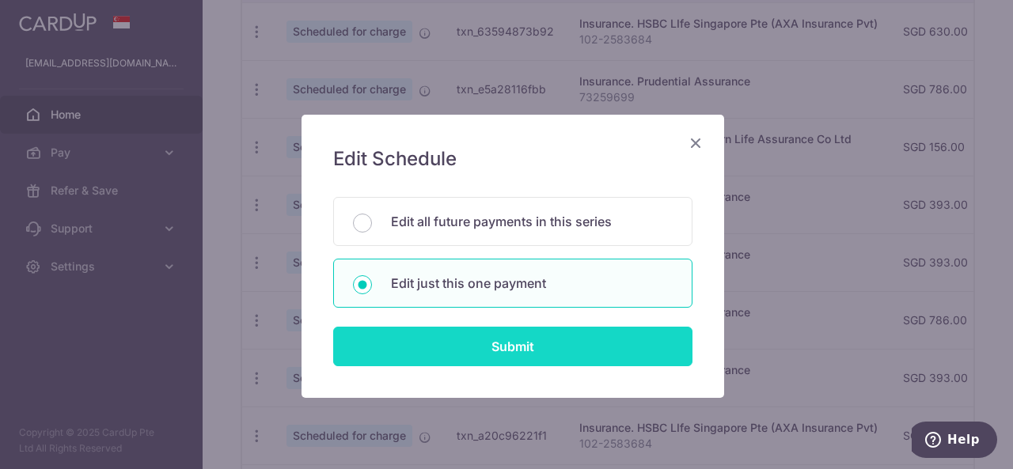
click at [447, 336] on input "Submit" at bounding box center [512, 347] width 359 height 40
radio input "true"
type input "393.00"
type input "23/09/2025"
type input "A1871933"
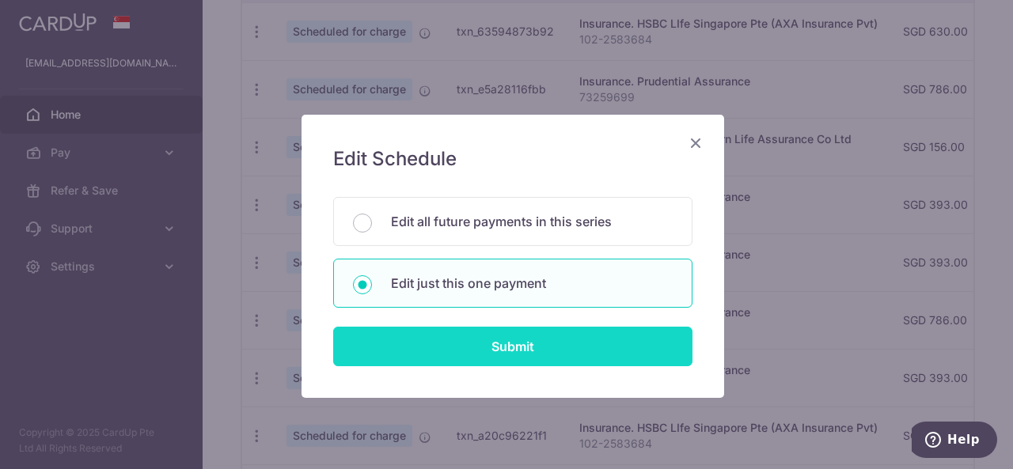
type input "REC185"
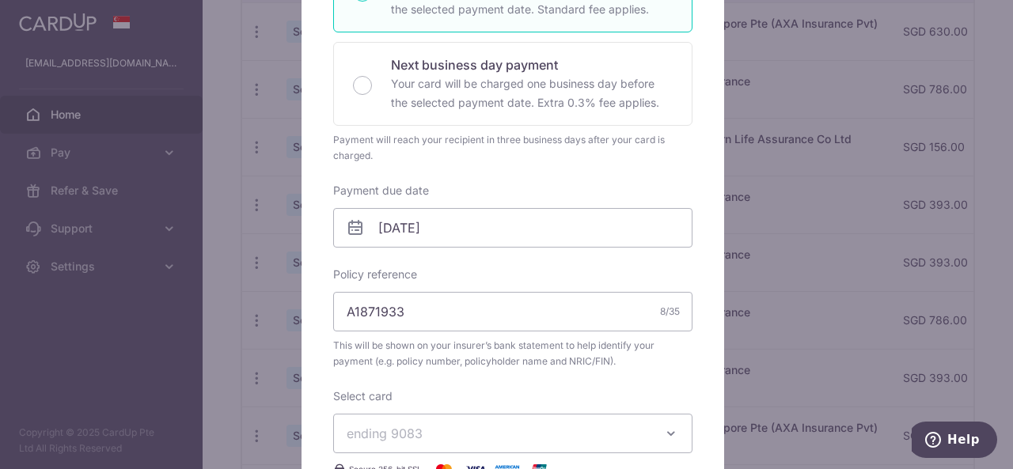
scroll to position [334, 0]
click at [462, 227] on body "h4ppy_p3_linkin@yahoo.com Home Pay Payments Recipients Cards Refer & Save Suppo…" at bounding box center [506, 234] width 1013 height 469
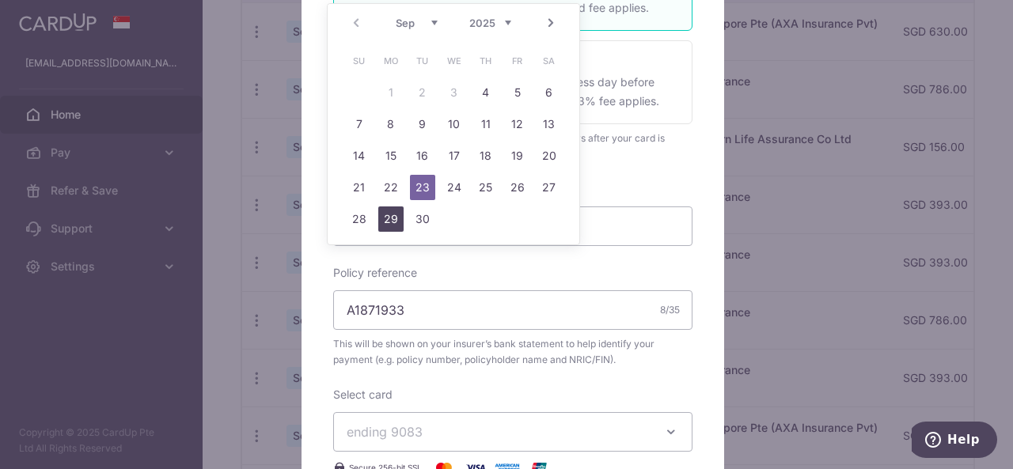
click at [388, 211] on link "29" at bounding box center [390, 219] width 25 height 25
type input "[DATE]"
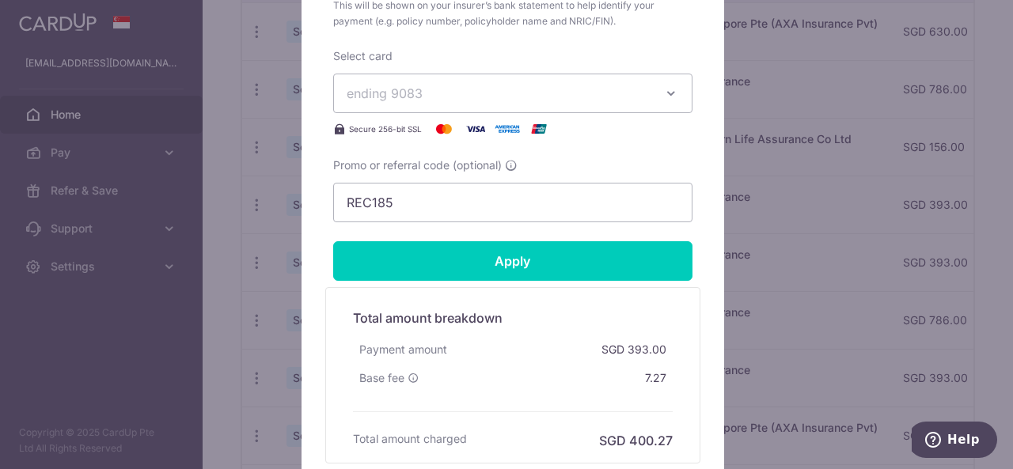
scroll to position [690, 0]
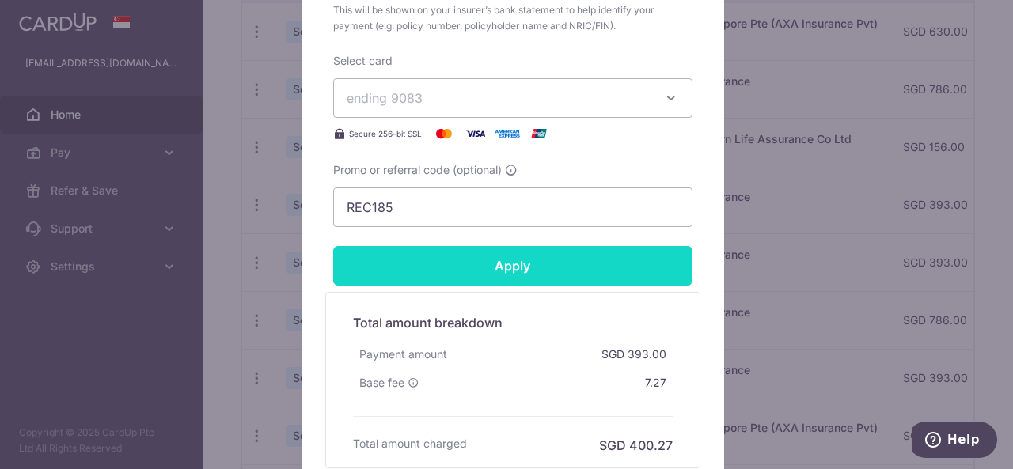
click at [446, 266] on input "Apply" at bounding box center [512, 266] width 359 height 40
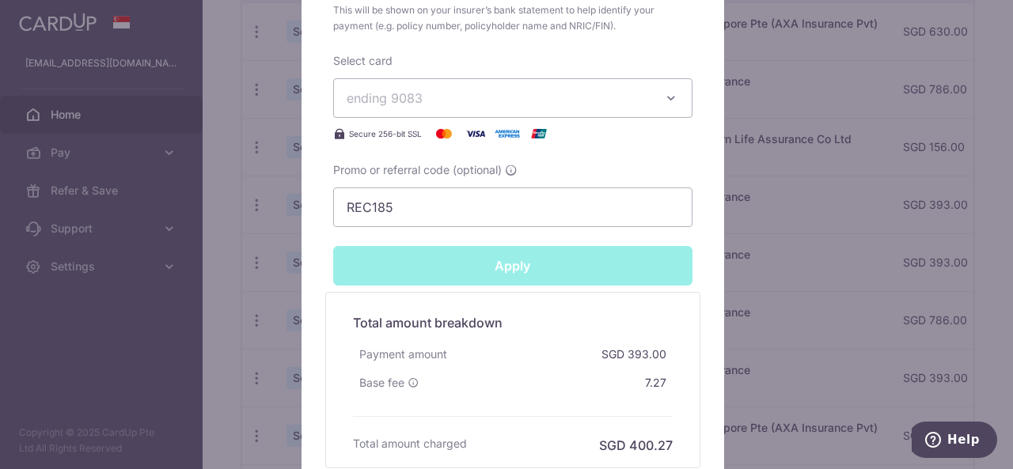
type input "Successfully Applied"
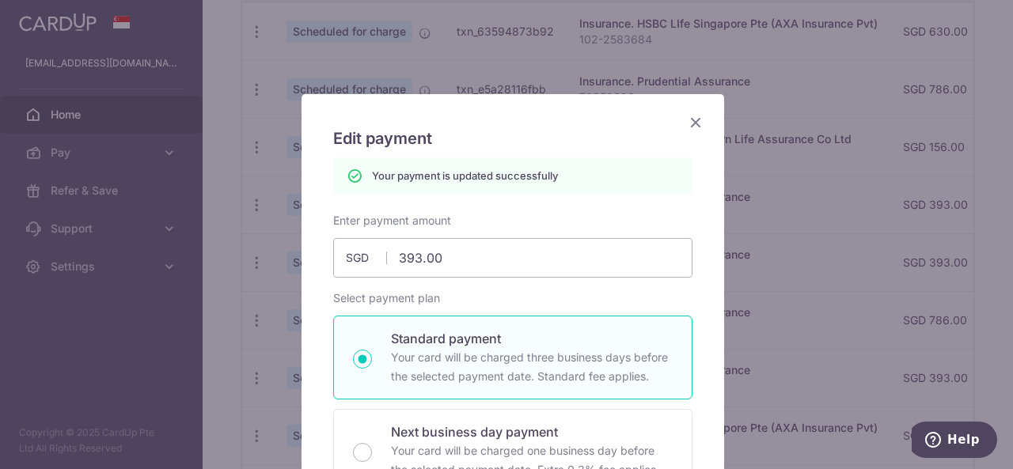
scroll to position [0, 0]
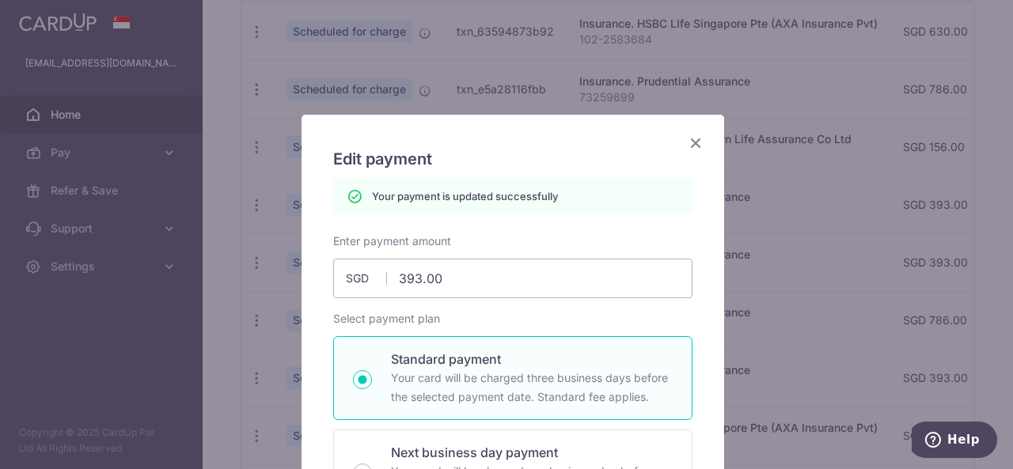
click at [690, 137] on icon "Close" at bounding box center [695, 143] width 19 height 20
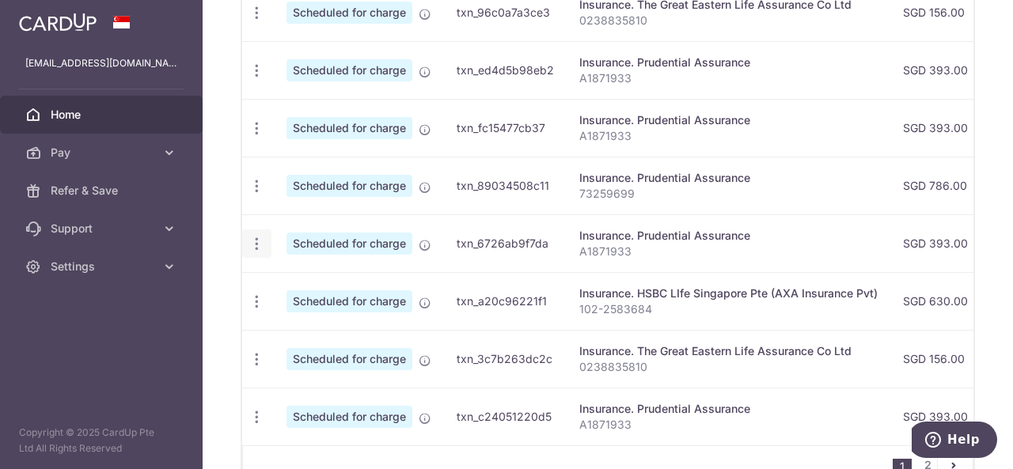
click at [257, 241] on icon "button" at bounding box center [257, 244] width 17 height 17
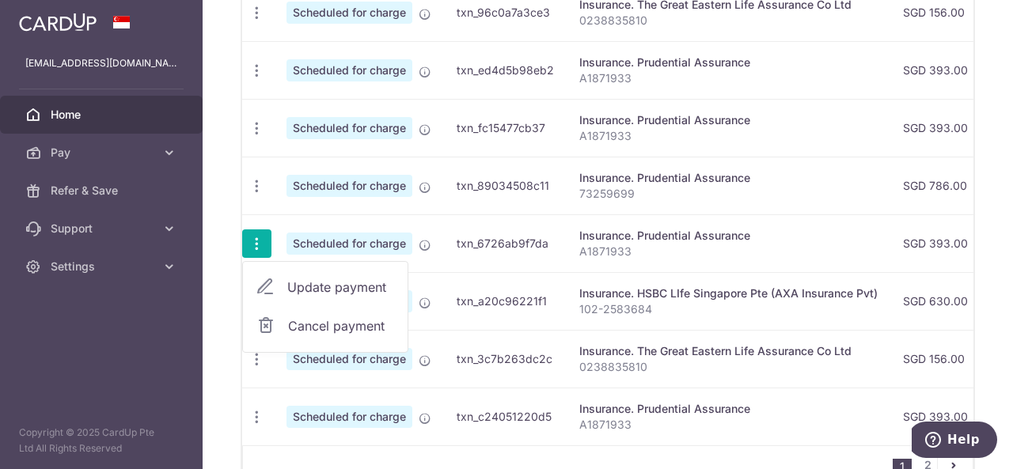
click at [326, 291] on link "Update payment" at bounding box center [325, 287] width 165 height 38
radio input "true"
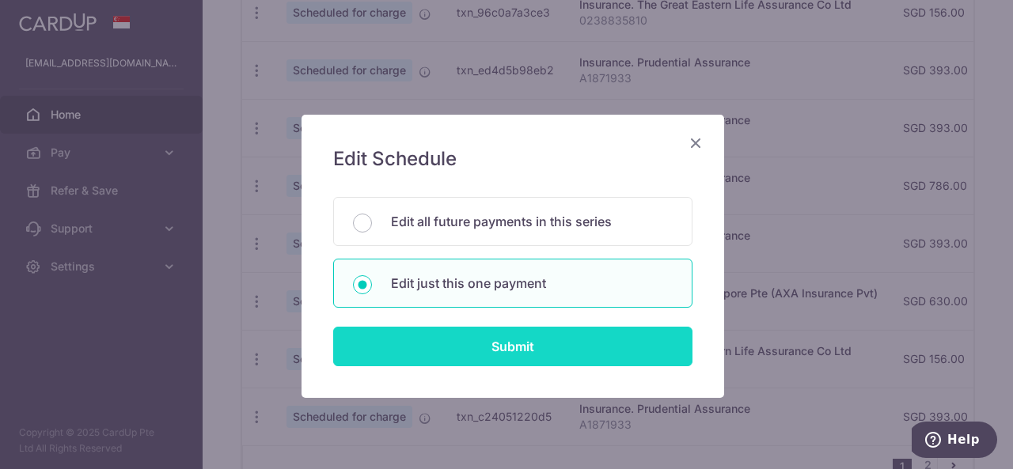
click at [504, 340] on input "Submit" at bounding box center [512, 347] width 359 height 40
radio input "true"
type input "393.00"
type input "[DATE]"
type input "A1871933"
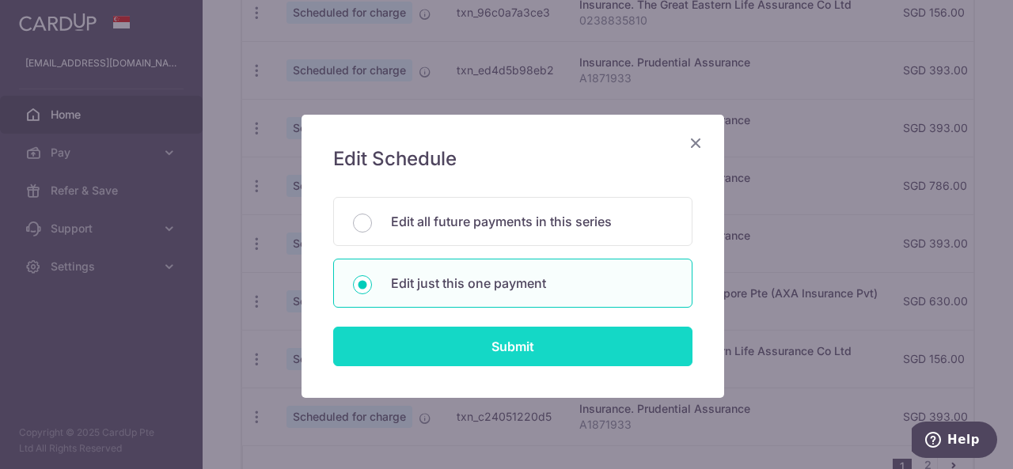
type input "REC185"
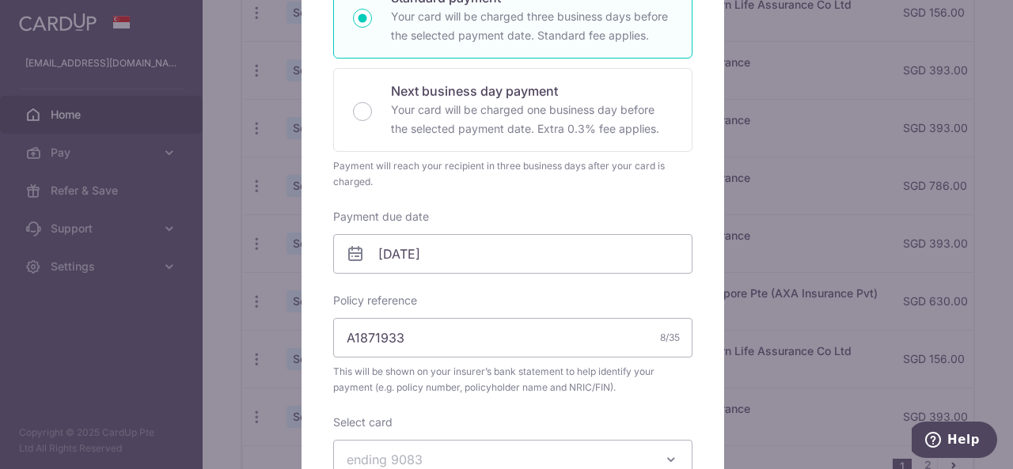
scroll to position [310, 0]
click at [474, 245] on input "[DATE]" at bounding box center [512, 251] width 359 height 40
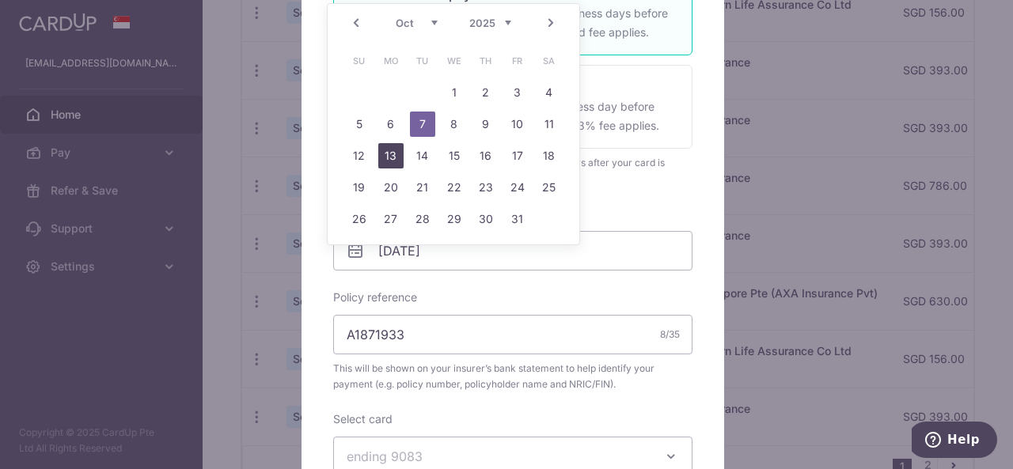
click at [394, 155] on link "13" at bounding box center [390, 155] width 25 height 25
type input "[DATE]"
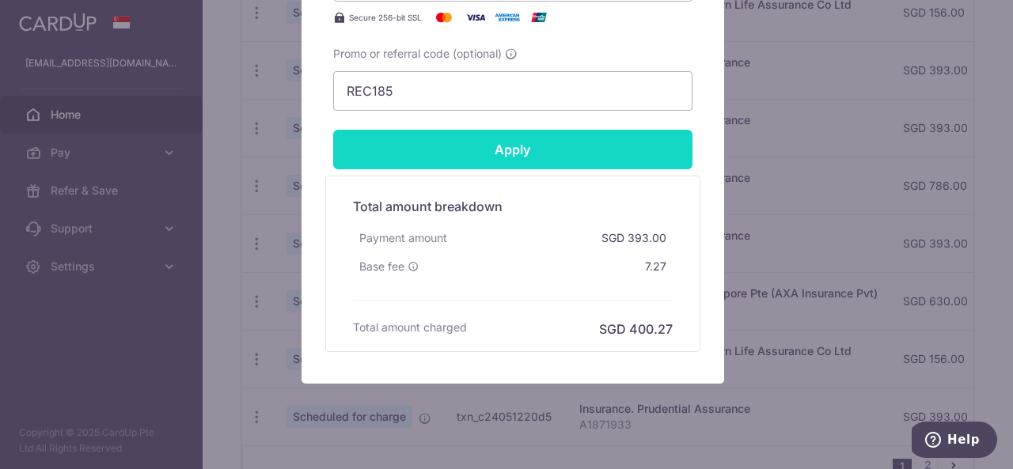
scroll to position [807, 0]
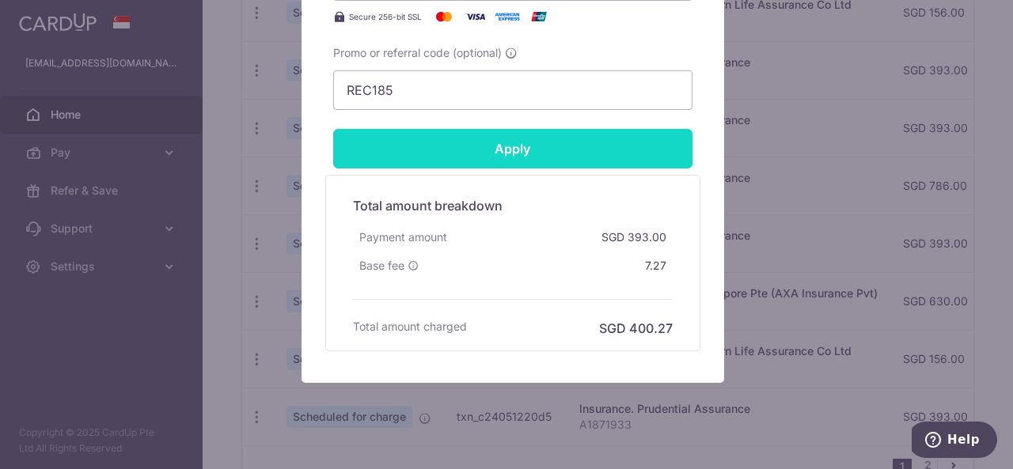
click at [498, 154] on input "Apply" at bounding box center [512, 149] width 359 height 40
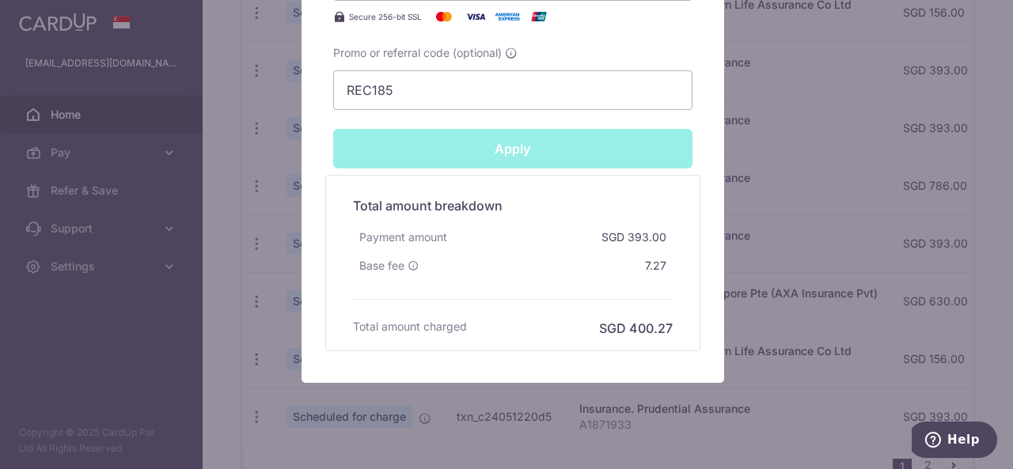
type input "Successfully Applied"
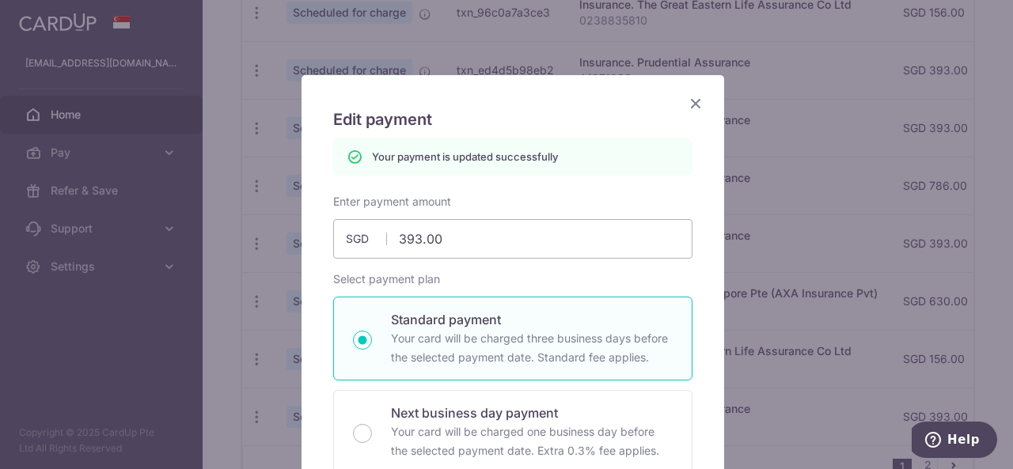
scroll to position [0, 0]
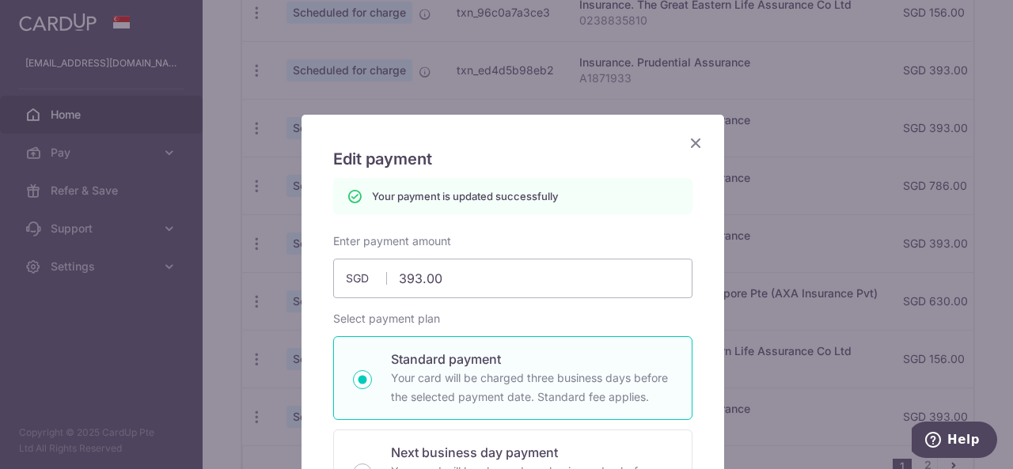
click at [692, 148] on icon "Close" at bounding box center [695, 143] width 19 height 20
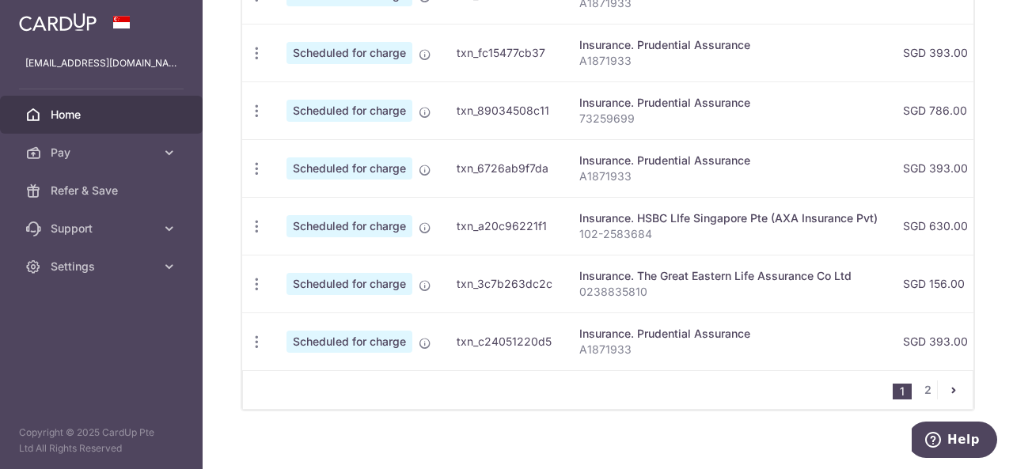
scroll to position [792, 0]
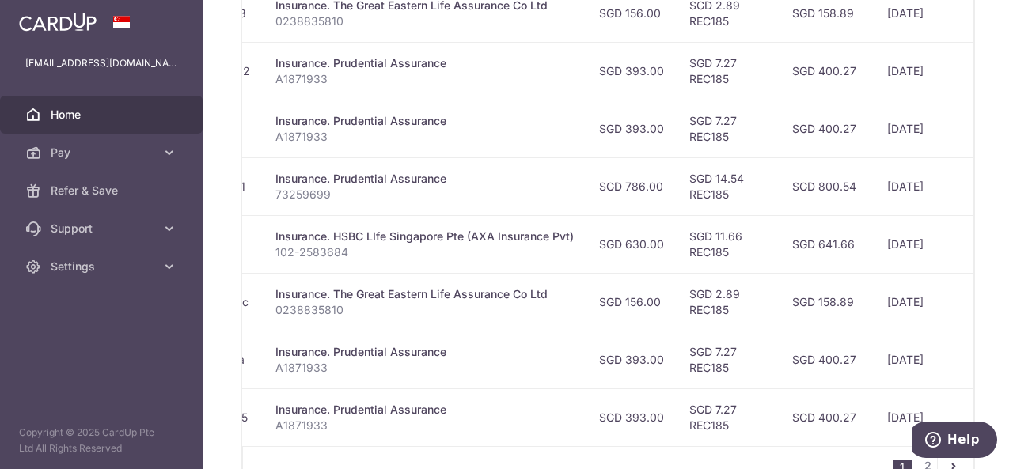
scroll to position [792, 0]
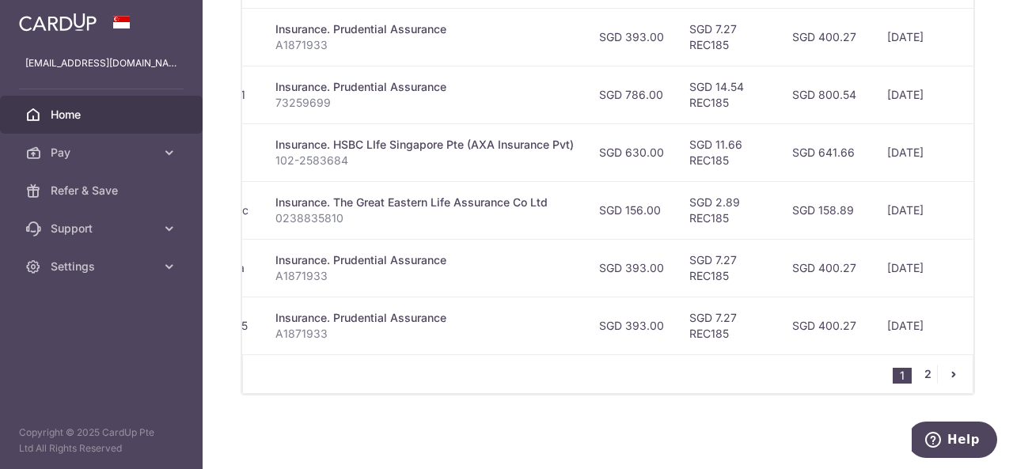
click at [928, 374] on link "2" at bounding box center [927, 374] width 19 height 19
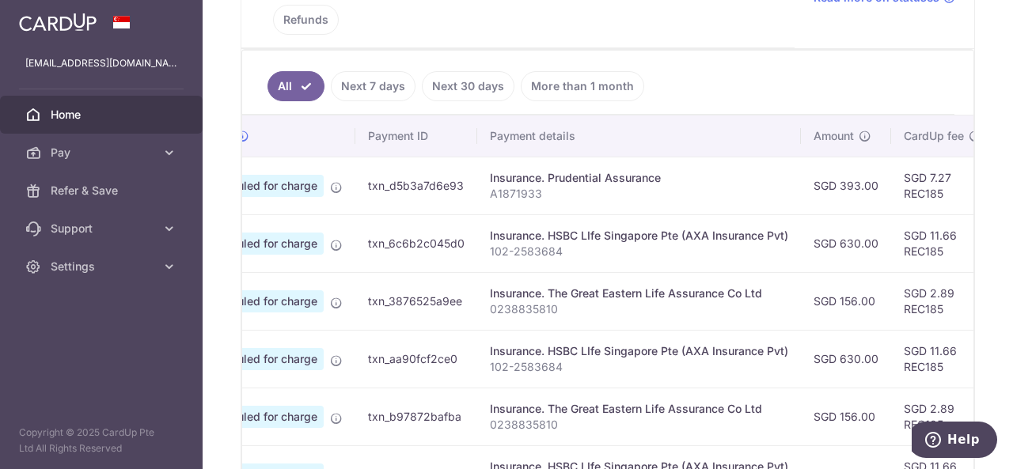
scroll to position [0, 0]
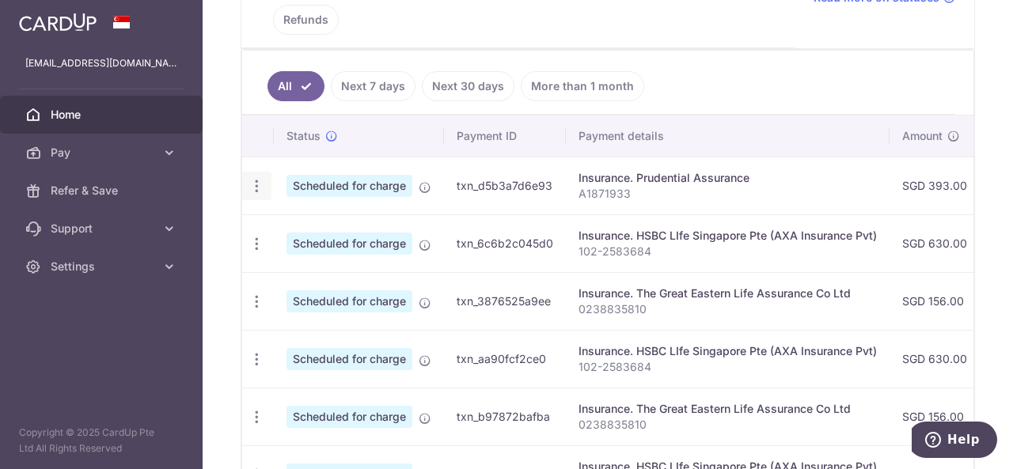
click at [261, 182] on icon "button" at bounding box center [257, 186] width 17 height 17
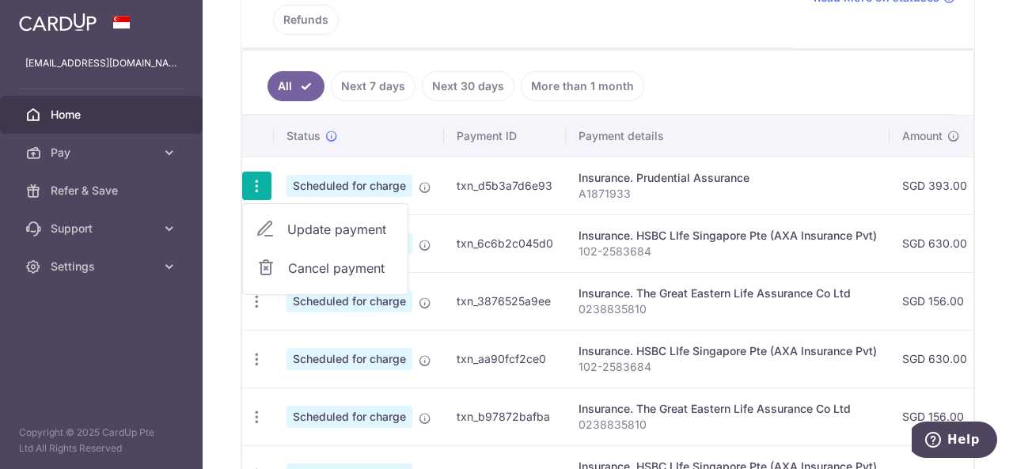
click at [310, 221] on span "Update payment" at bounding box center [341, 229] width 108 height 19
radio input "true"
type input "393.00"
type input "21/10/2025"
type input "A1871933"
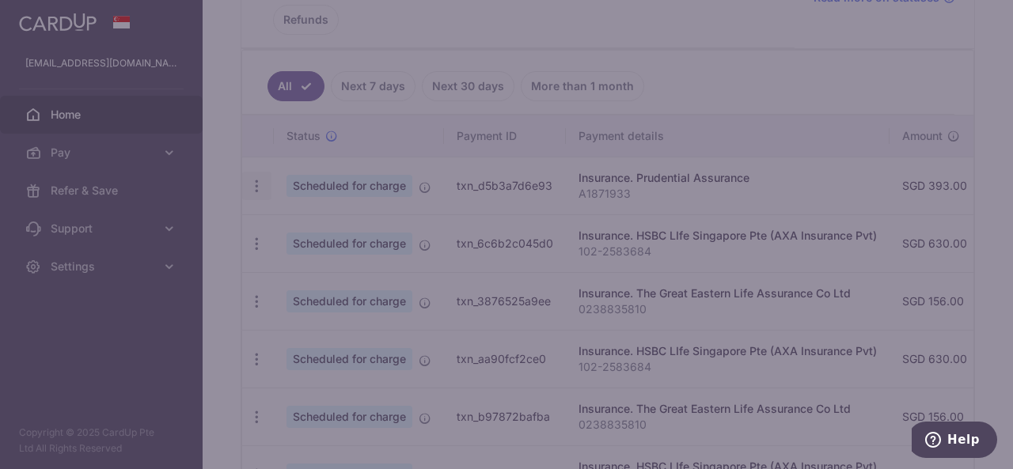
type input "REC185"
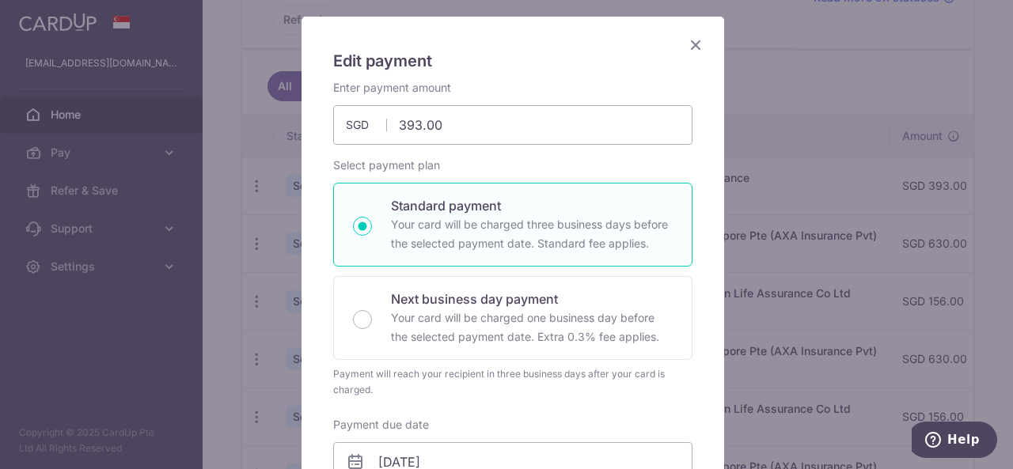
scroll to position [97, 0]
click at [413, 120] on input "393.00" at bounding box center [512, 126] width 359 height 40
type input "189.00"
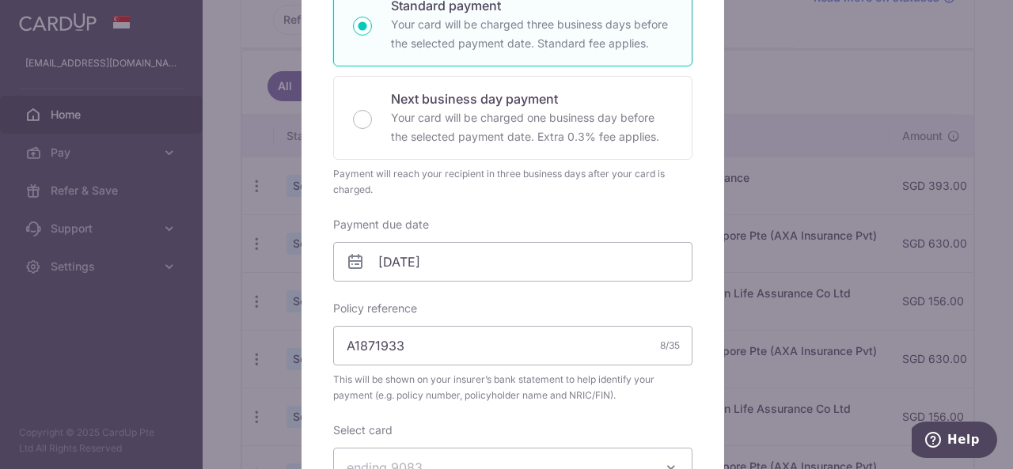
scroll to position [306, 0]
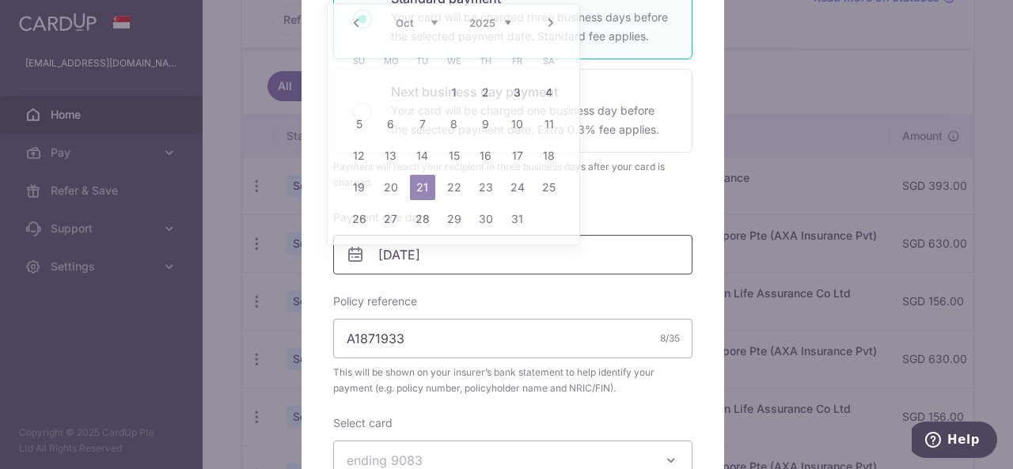
click at [466, 249] on input "21/10/2025" at bounding box center [512, 255] width 359 height 40
click at [629, 210] on div "Payment due date 21/10/2025 Your card will be charged on" at bounding box center [512, 242] width 359 height 65
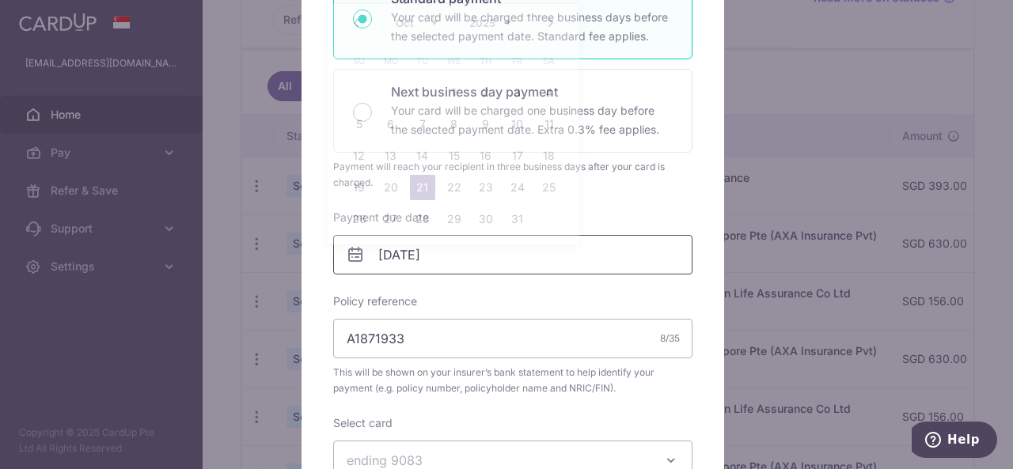
click at [435, 256] on input "21/10/2025" at bounding box center [512, 255] width 359 height 40
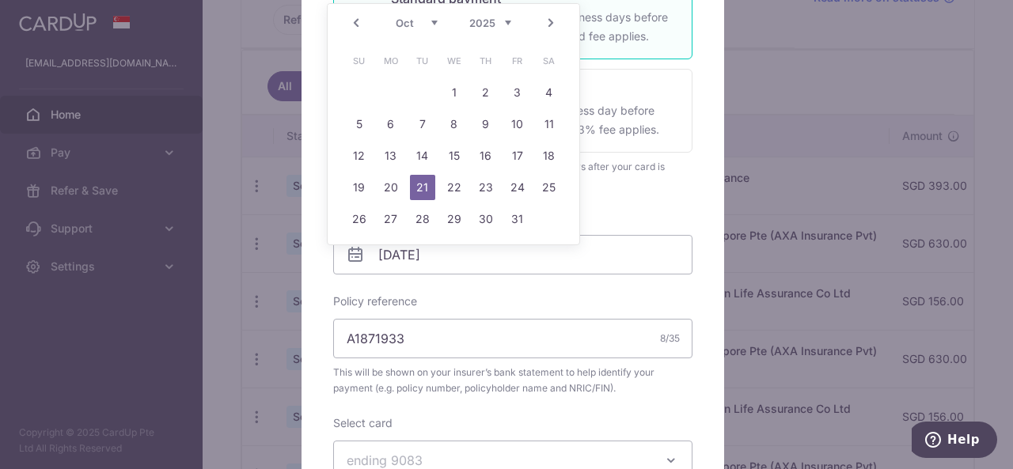
click at [555, 21] on link "Next" at bounding box center [550, 22] width 19 height 19
click at [393, 116] on link "3" at bounding box center [390, 124] width 25 height 25
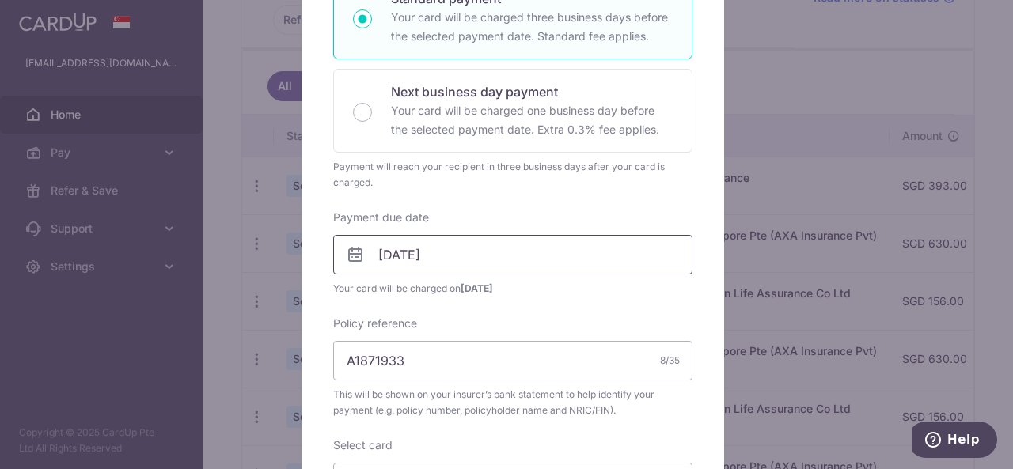
click at [429, 249] on body "h4ppy_p3_linkin@yahoo.com Home Pay Payments Recipients Cards Refer & Save Suppo…" at bounding box center [506, 234] width 1013 height 469
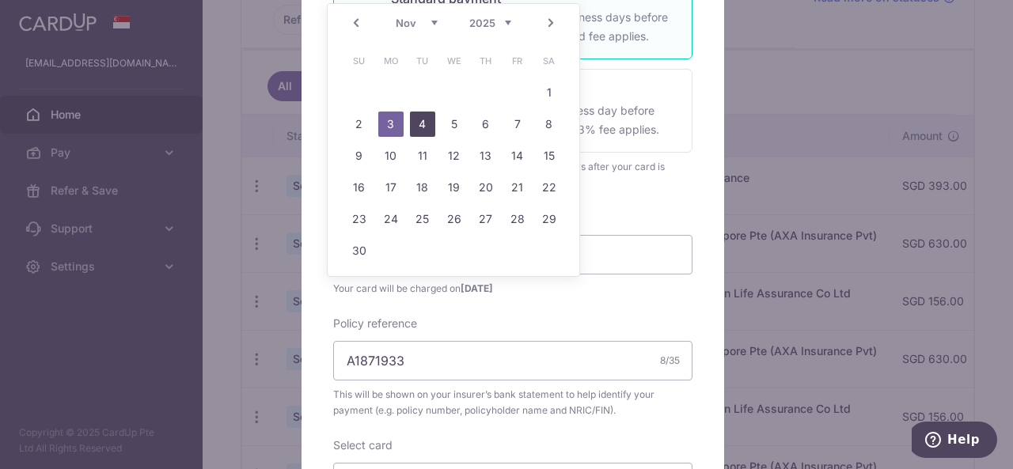
click at [427, 116] on link "4" at bounding box center [422, 124] width 25 height 25
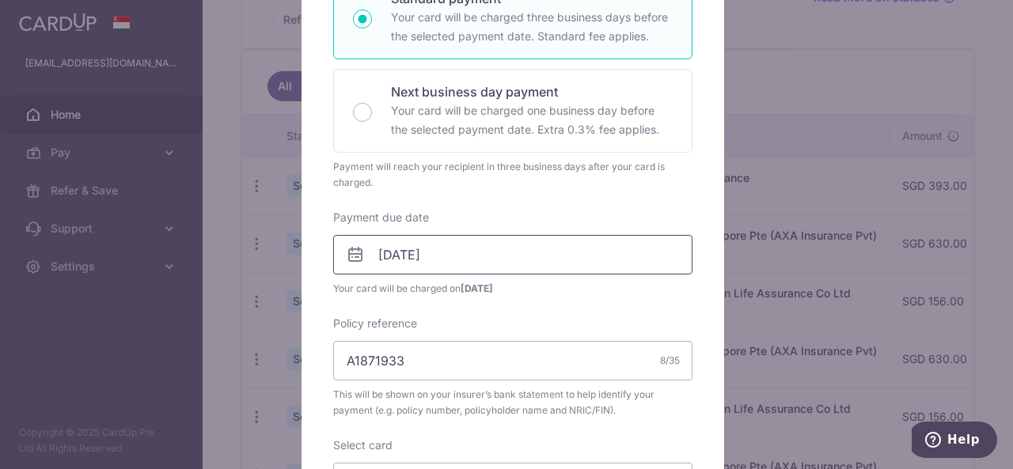
click at [450, 253] on body "h4ppy_p3_linkin@yahoo.com Home Pay Payments Recipients Cards Refer & Save Suppo…" at bounding box center [506, 234] width 1013 height 469
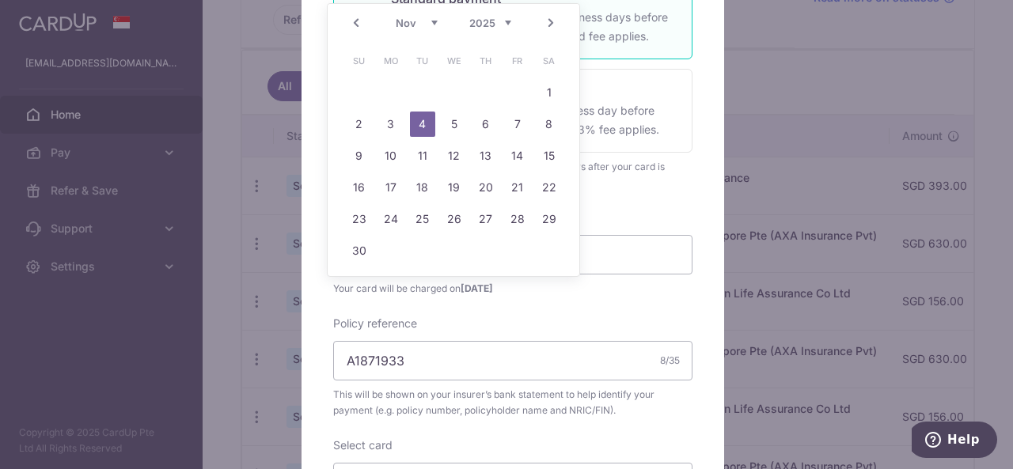
click at [355, 25] on link "Prev" at bounding box center [356, 22] width 19 height 19
click at [554, 26] on link "Next" at bounding box center [550, 22] width 19 height 19
click at [453, 120] on link "5" at bounding box center [454, 124] width 25 height 25
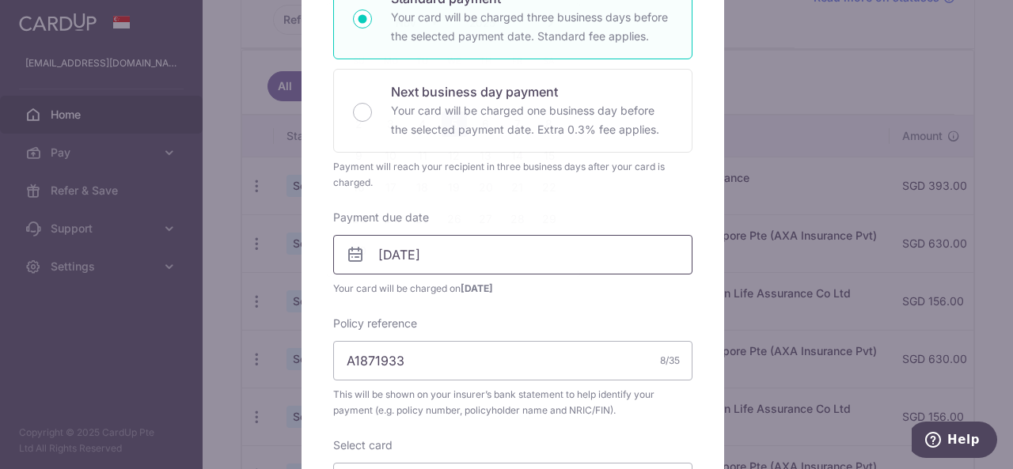
click at [443, 251] on body "h4ppy_p3_linkin@yahoo.com Home Pay Payments Recipients Cards Refer & Save Suppo…" at bounding box center [506, 234] width 1013 height 469
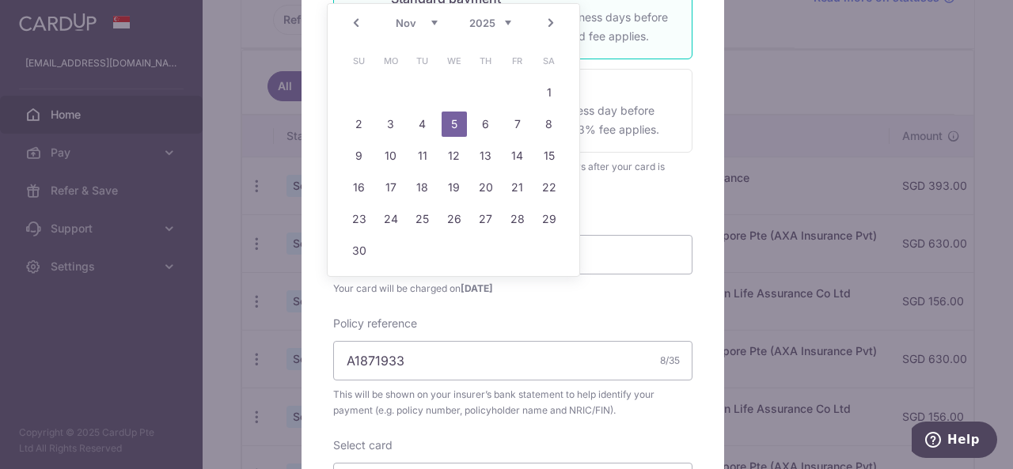
click at [454, 127] on link "5" at bounding box center [454, 124] width 25 height 25
click at [440, 262] on body "h4ppy_p3_linkin@yahoo.com Home Pay Payments Recipients Cards Refer & Save Suppo…" at bounding box center [506, 234] width 1013 height 469
click at [484, 125] on link "6" at bounding box center [485, 124] width 25 height 25
type input "[DATE]"
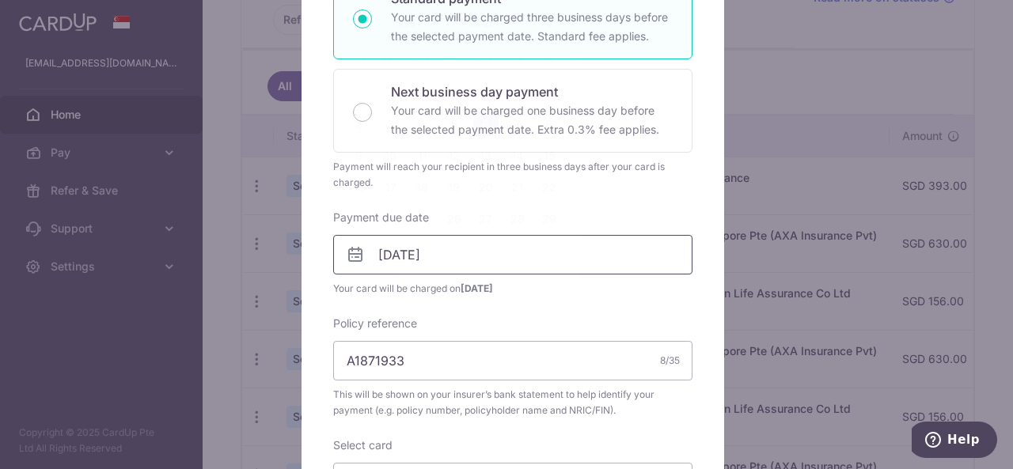
click at [451, 245] on body "h4ppy_p3_linkin@yahoo.com Home Pay Payments Recipients Cards Refer & Save Suppo…" at bounding box center [506, 234] width 1013 height 469
click at [466, 308] on div "Enter payment amount 189.00 189.00 SGD To change the payment amount, please can…" at bounding box center [512, 242] width 359 height 739
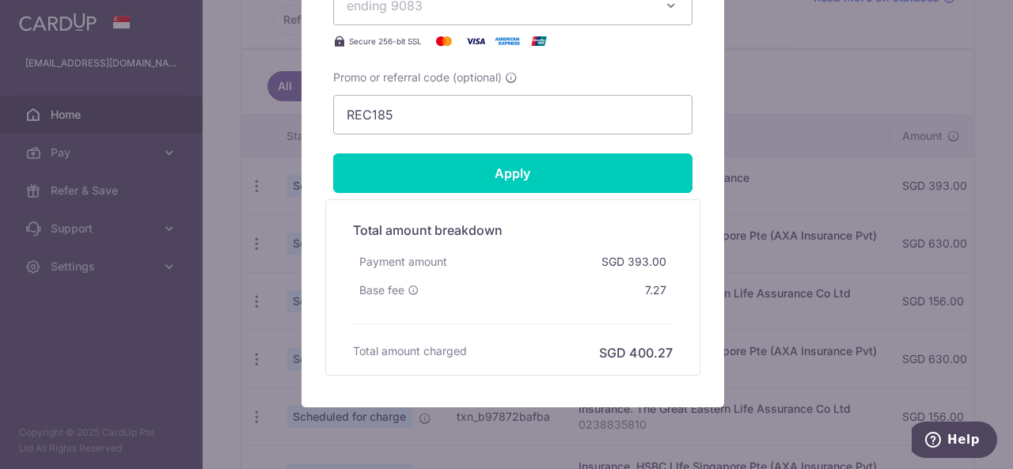
scroll to position [656, 0]
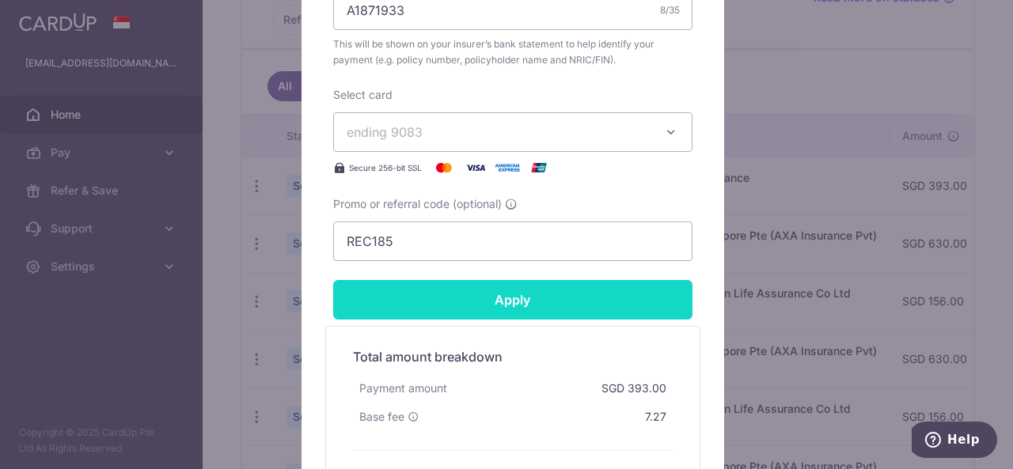
click at [457, 298] on input "Apply" at bounding box center [512, 300] width 359 height 40
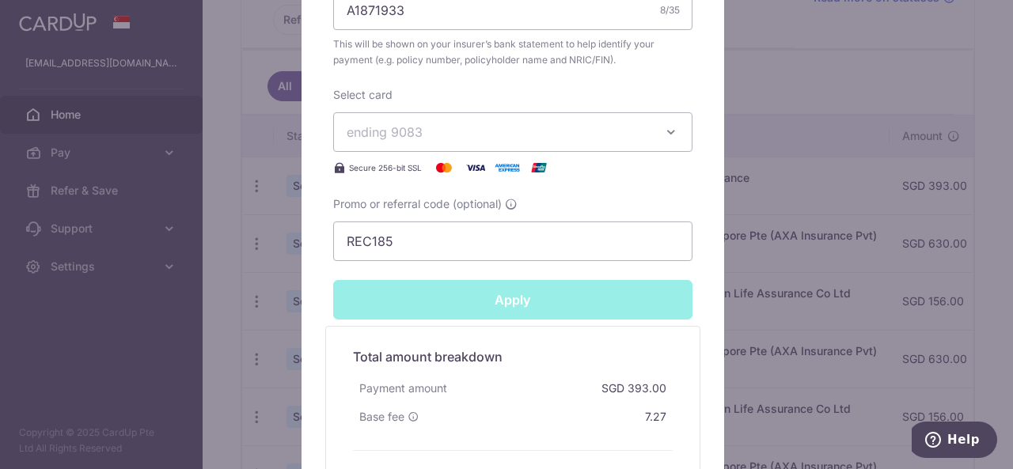
type input "Successfully Applied"
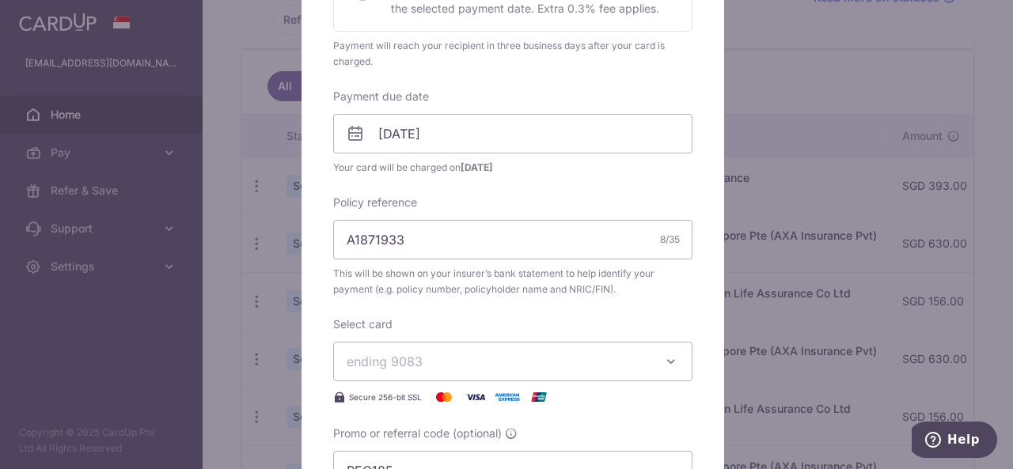
scroll to position [0, 0]
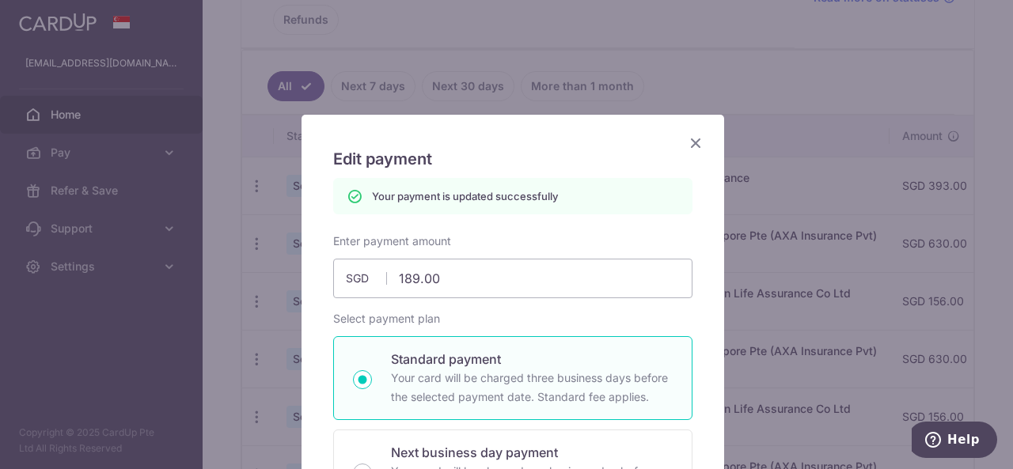
click at [686, 146] on icon "Close" at bounding box center [695, 143] width 19 height 20
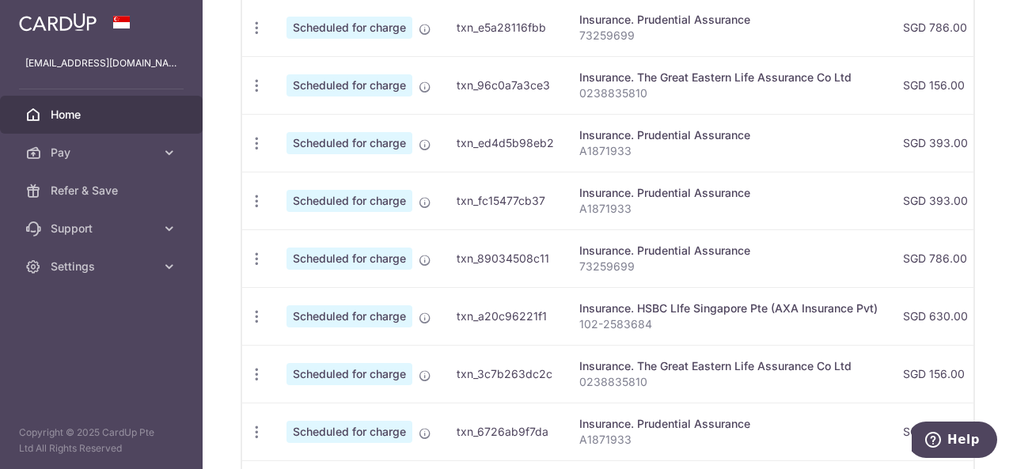
scroll to position [792, 0]
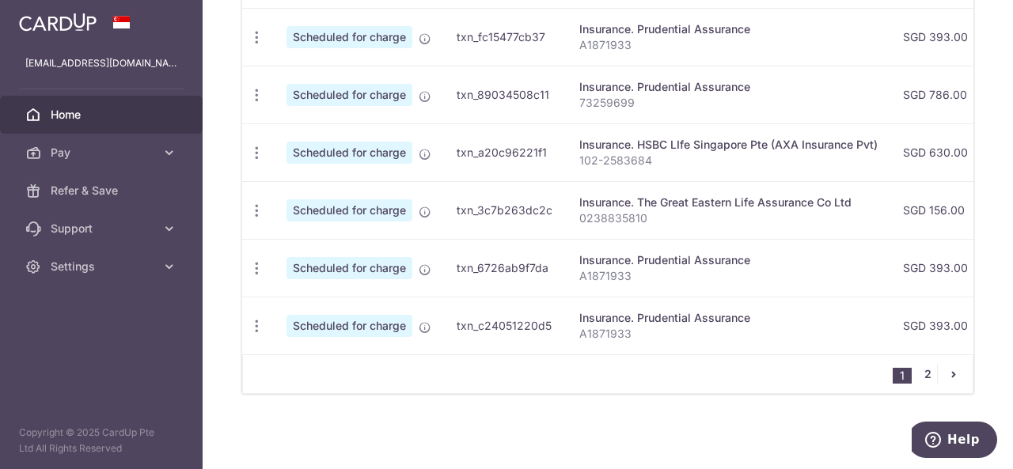
click at [923, 378] on link "2" at bounding box center [927, 374] width 19 height 19
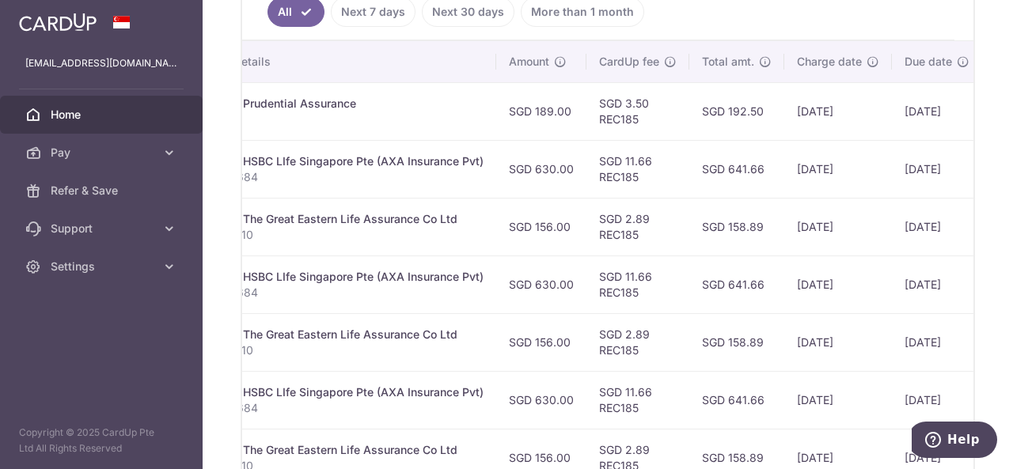
scroll to position [619, 0]
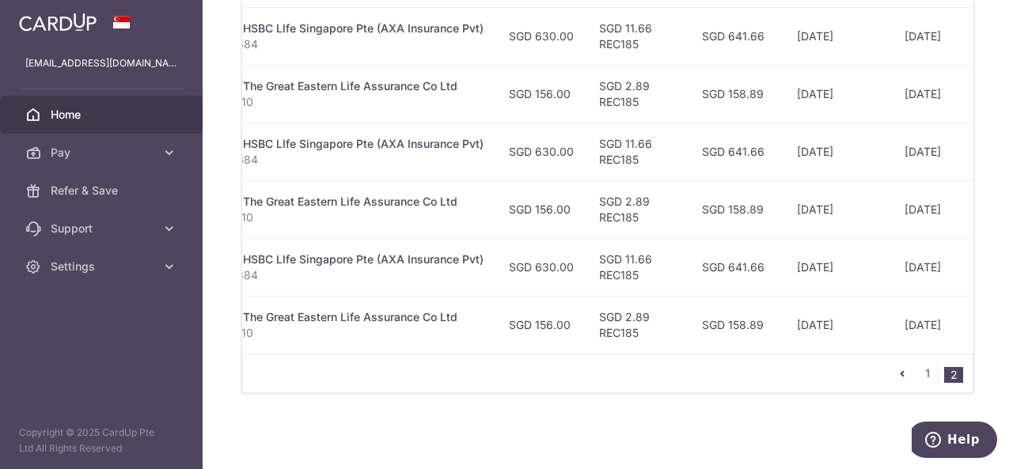
click at [896, 374] on icon "pager" at bounding box center [902, 373] width 13 height 13
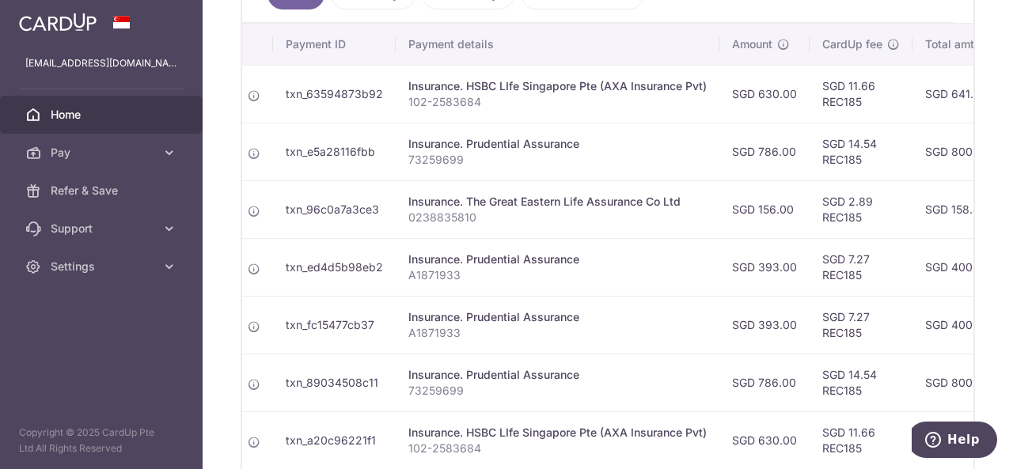
scroll to position [0, 170]
